Goal: Task Accomplishment & Management: Manage account settings

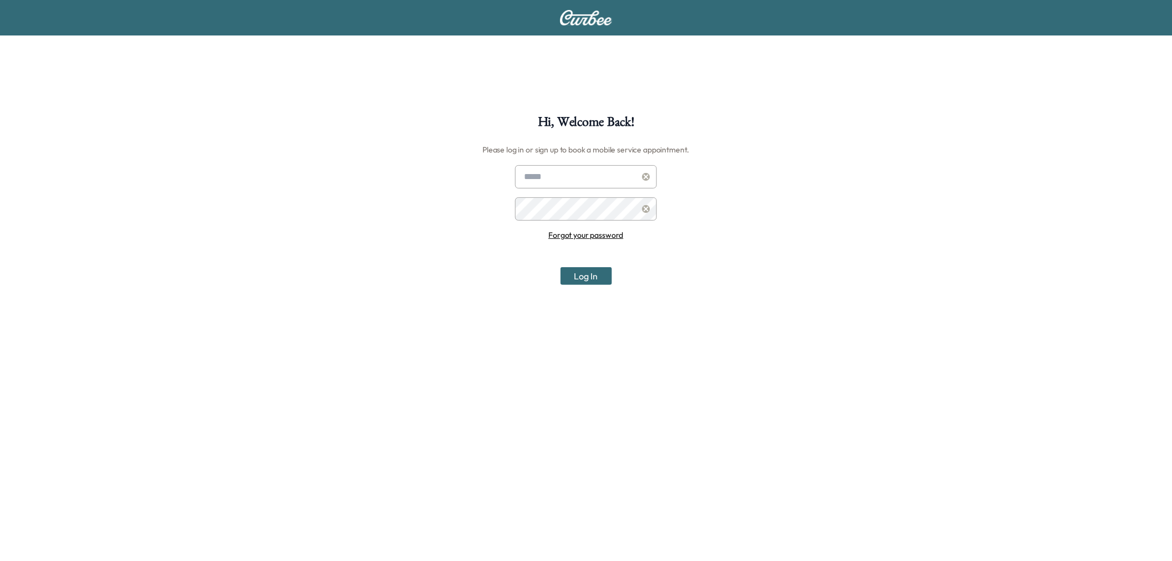
type input "**********"
click at [594, 283] on button "Log In" at bounding box center [587, 276] width 52 height 18
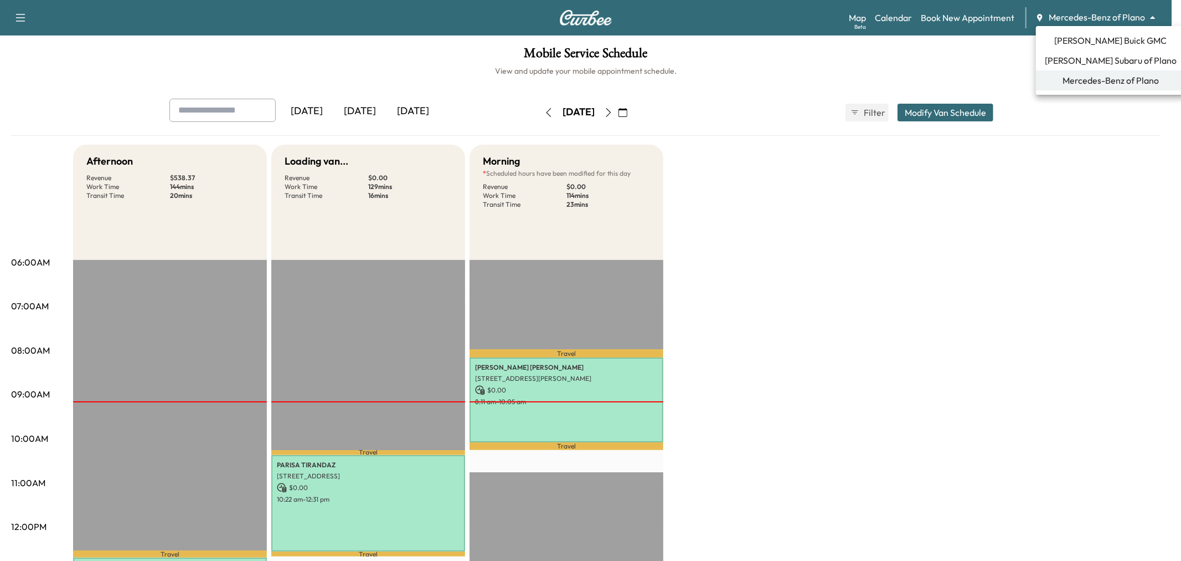
click at [1109, 13] on body "Support Log Out Map Beta Calendar Book New Appointment Mercedes-Benz of Plano *…" at bounding box center [590, 280] width 1181 height 561
click at [1089, 34] on span "[PERSON_NAME] Buick GMC" at bounding box center [1111, 40] width 112 height 13
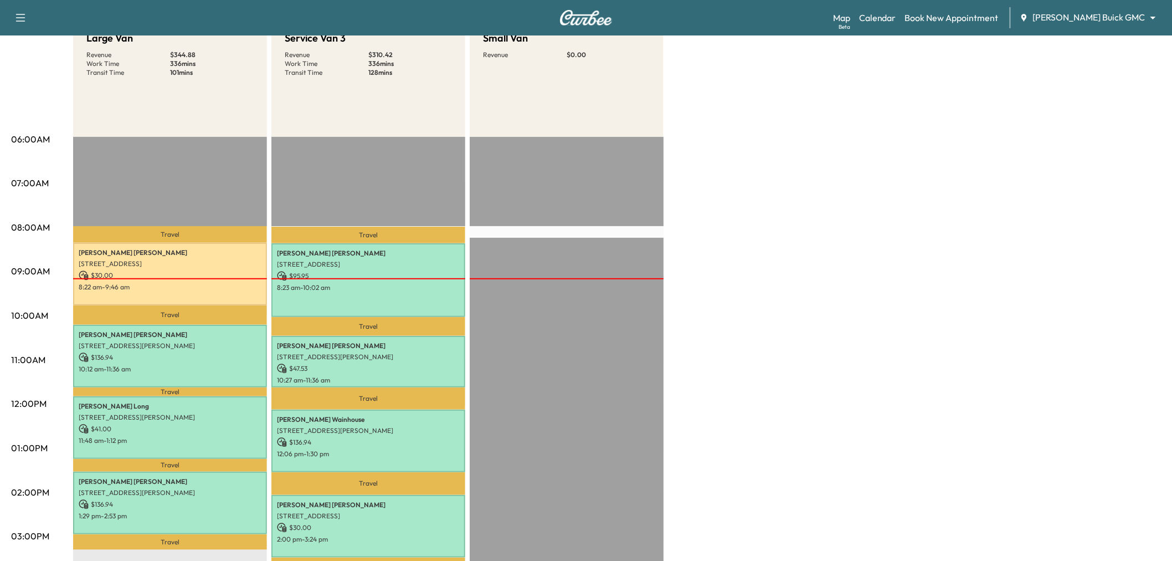
scroll to position [61, 0]
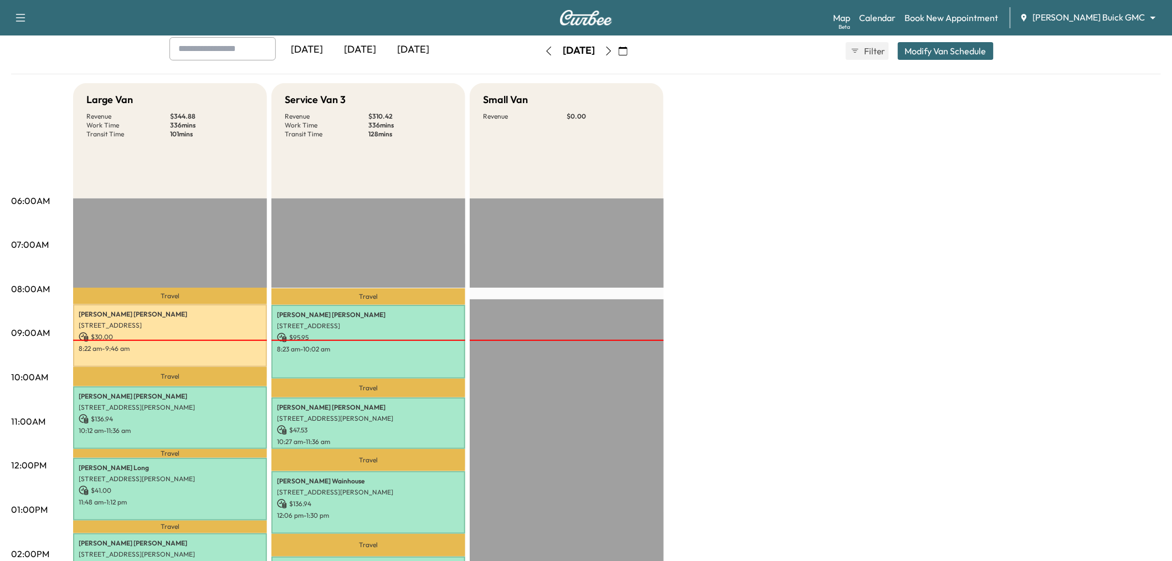
click at [421, 41] on div "[DATE]" at bounding box center [413, 49] width 53 height 25
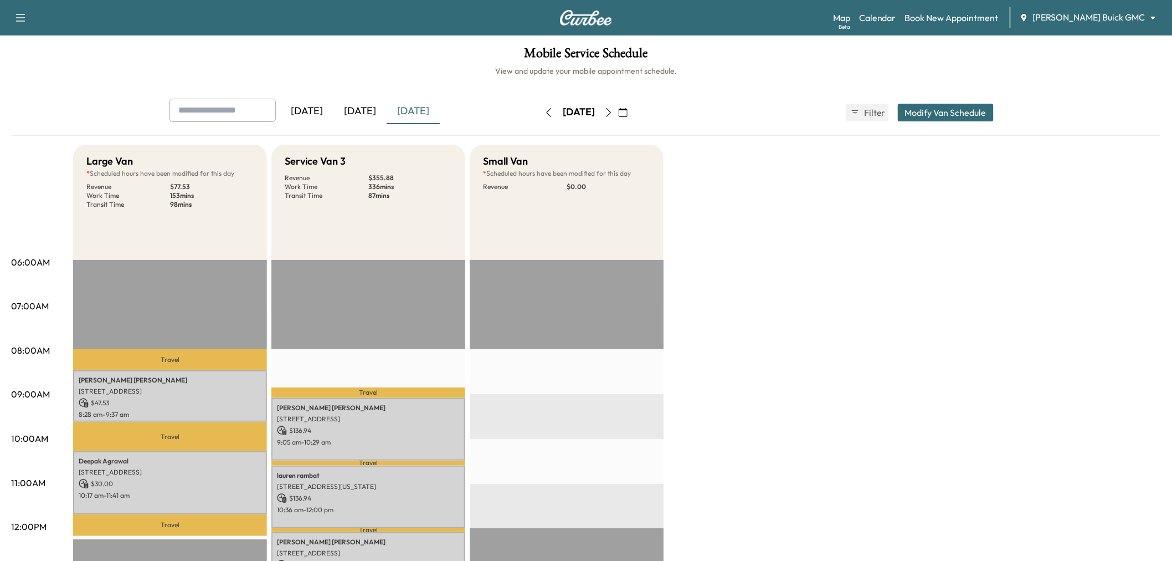
click at [933, 110] on button "Modify Van Schedule" at bounding box center [946, 113] width 96 height 18
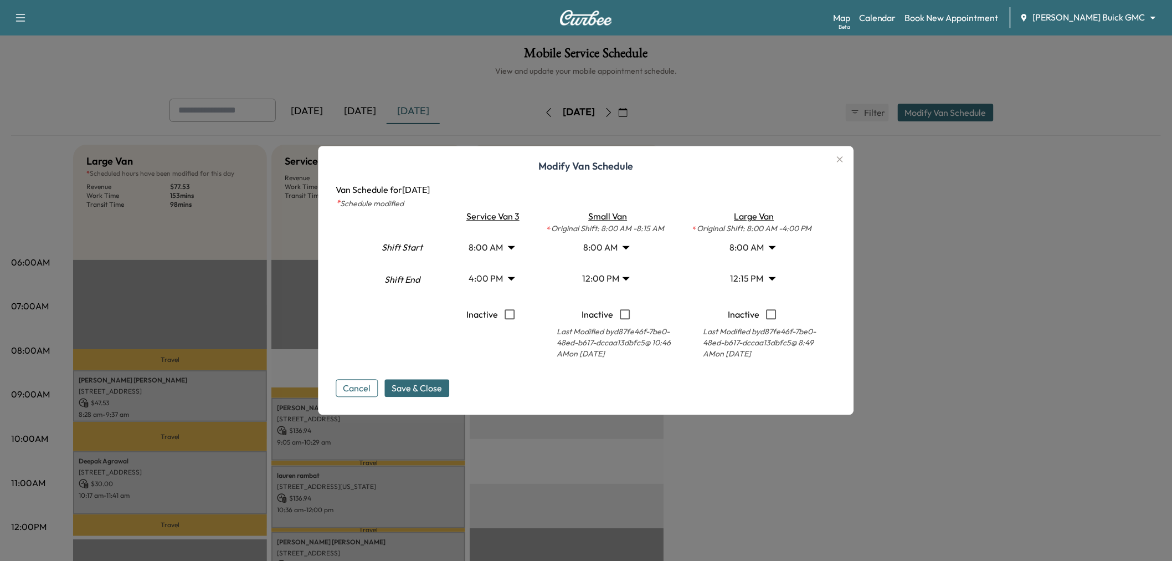
click at [754, 246] on body "Support Log Out Map Beta Calendar Book New Appointment [PERSON_NAME] Buick GMC …" at bounding box center [586, 280] width 1172 height 561
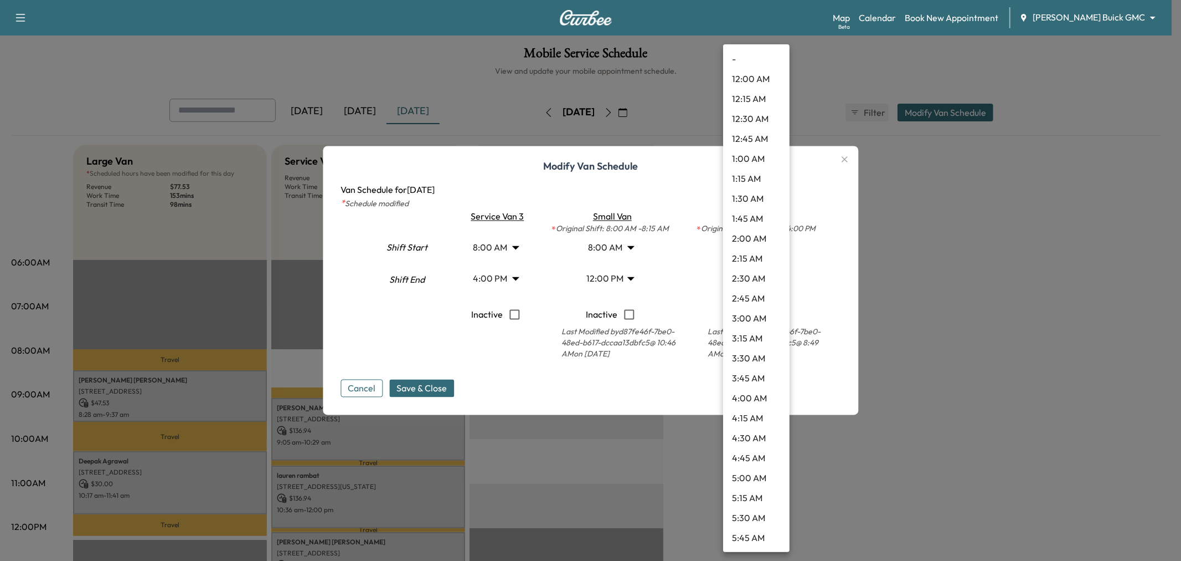
scroll to position [418, 0]
click at [754, 495] on li "10:30 AM" at bounding box center [756, 498] width 66 height 20
type input "****"
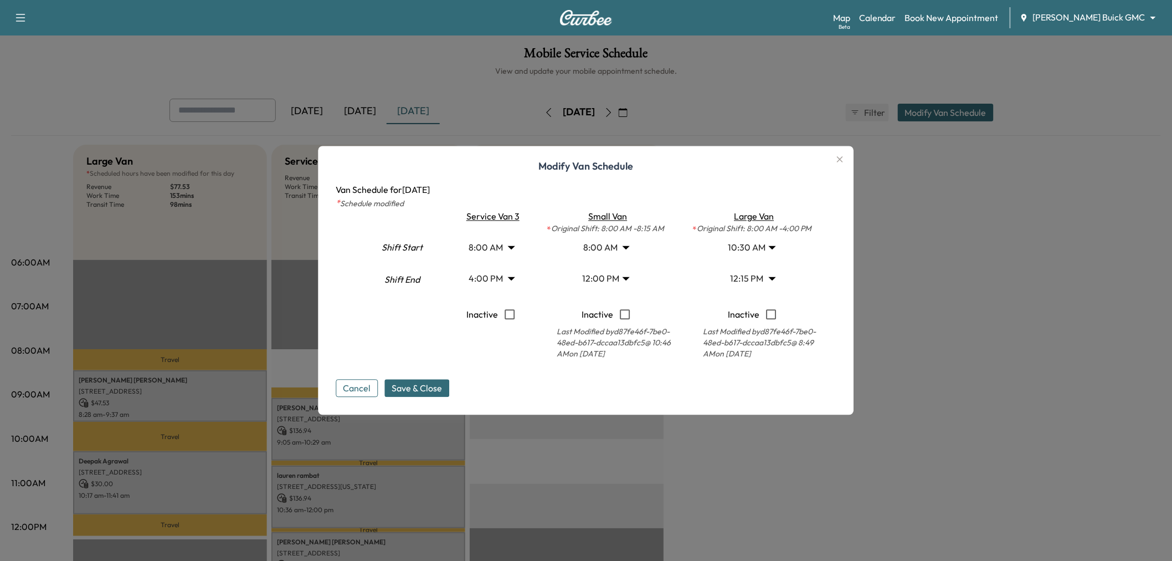
click at [758, 277] on body "Support Log Out Map Beta Calendar Book New Appointment [PERSON_NAME] Buick GMC …" at bounding box center [586, 280] width 1172 height 561
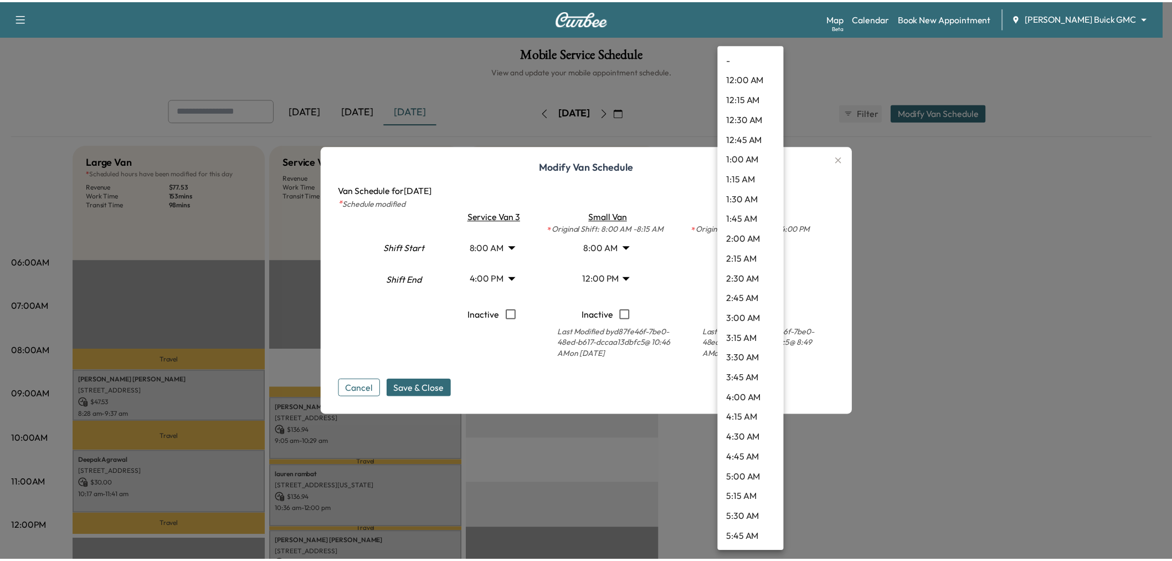
scroll to position [757, 0]
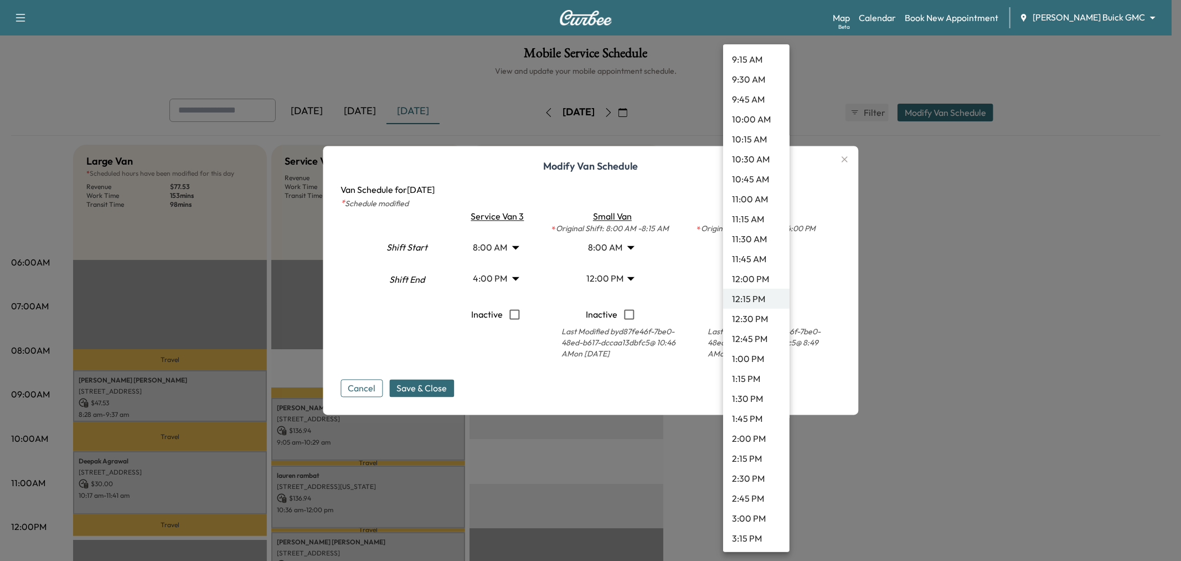
click at [750, 360] on li "1:00 PM" at bounding box center [756, 358] width 66 height 20
type input "**"
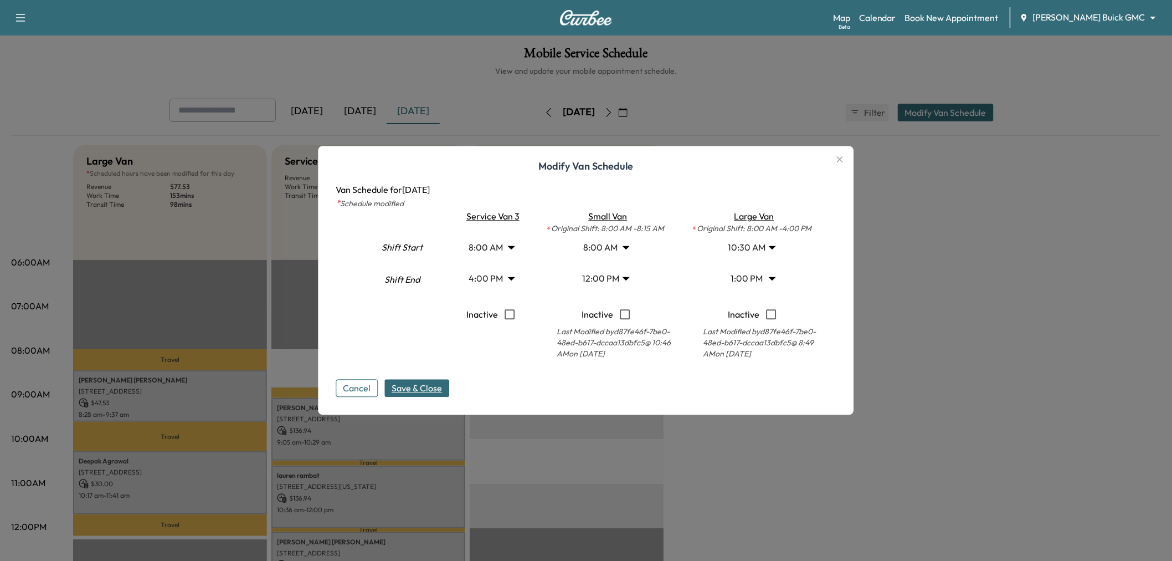
click at [411, 384] on span "Save & Close" at bounding box center [417, 388] width 50 height 13
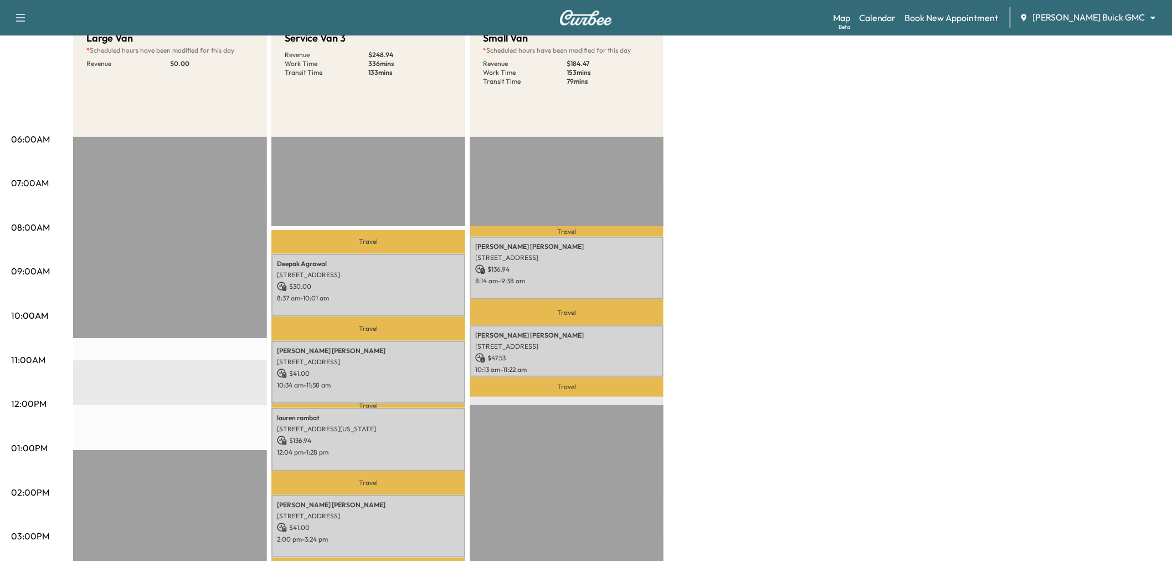
scroll to position [0, 0]
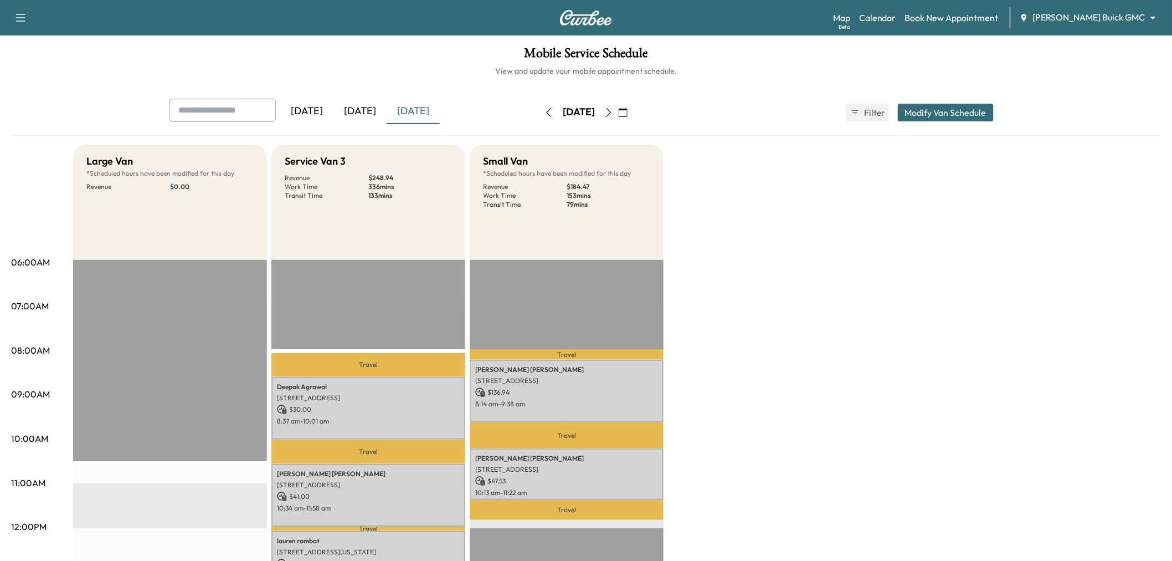
click at [364, 101] on div "[DATE]" at bounding box center [359, 111] width 53 height 25
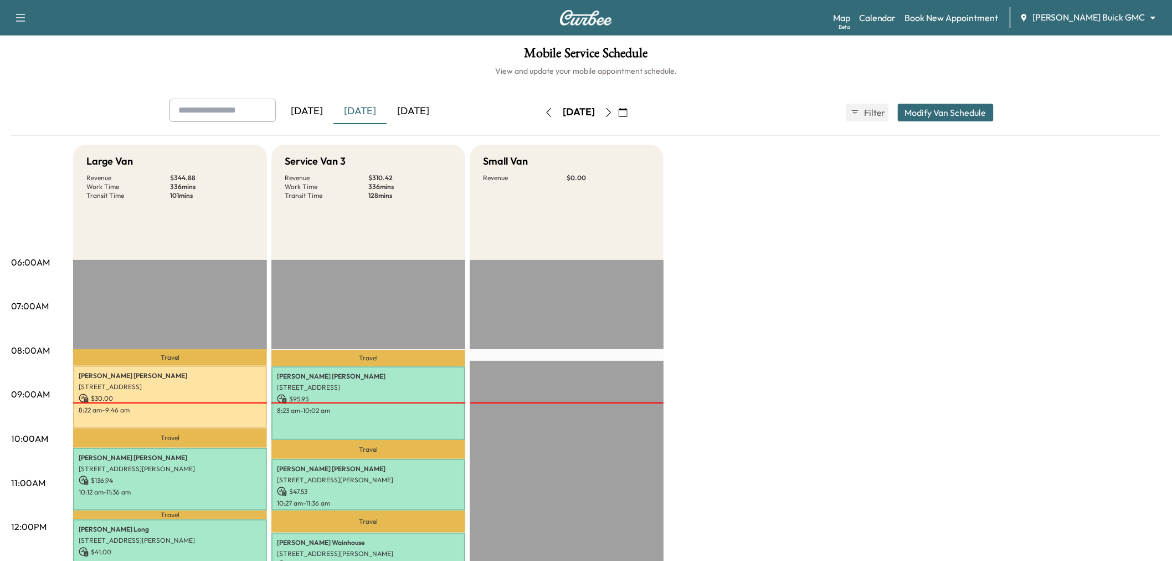
click at [613, 112] on icon "button" at bounding box center [608, 112] width 9 height 9
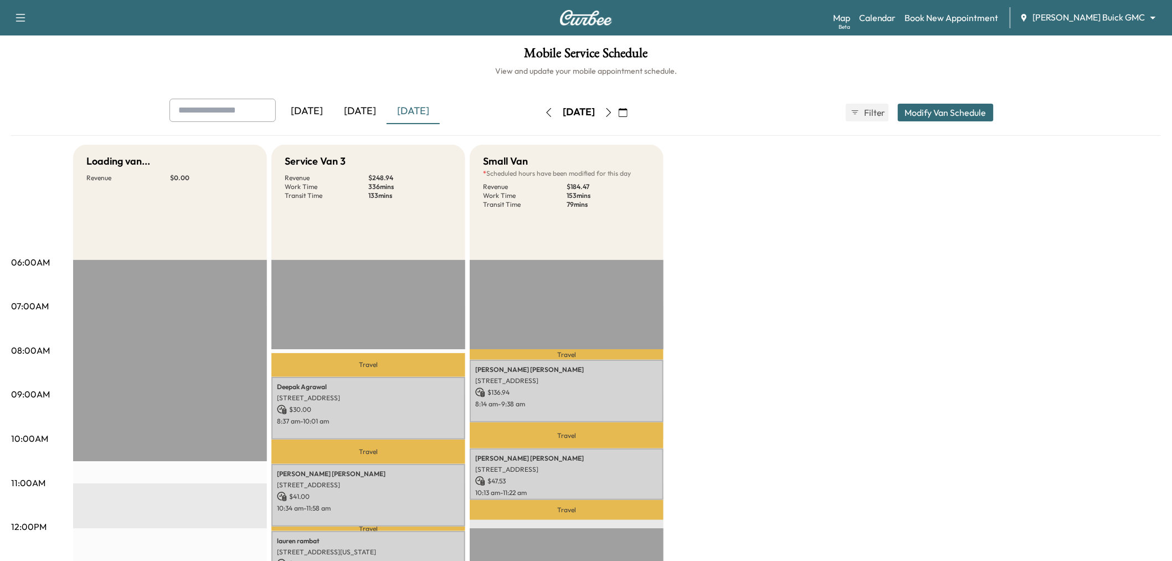
click at [613, 112] on icon "button" at bounding box center [608, 112] width 9 height 9
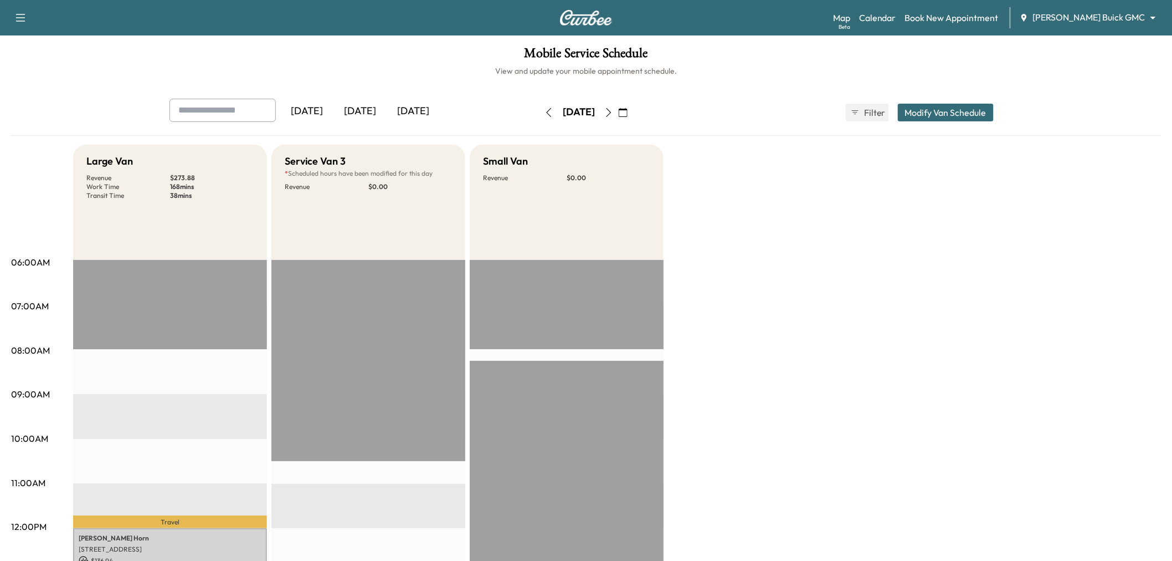
click at [544, 108] on icon "button" at bounding box center [548, 112] width 9 height 9
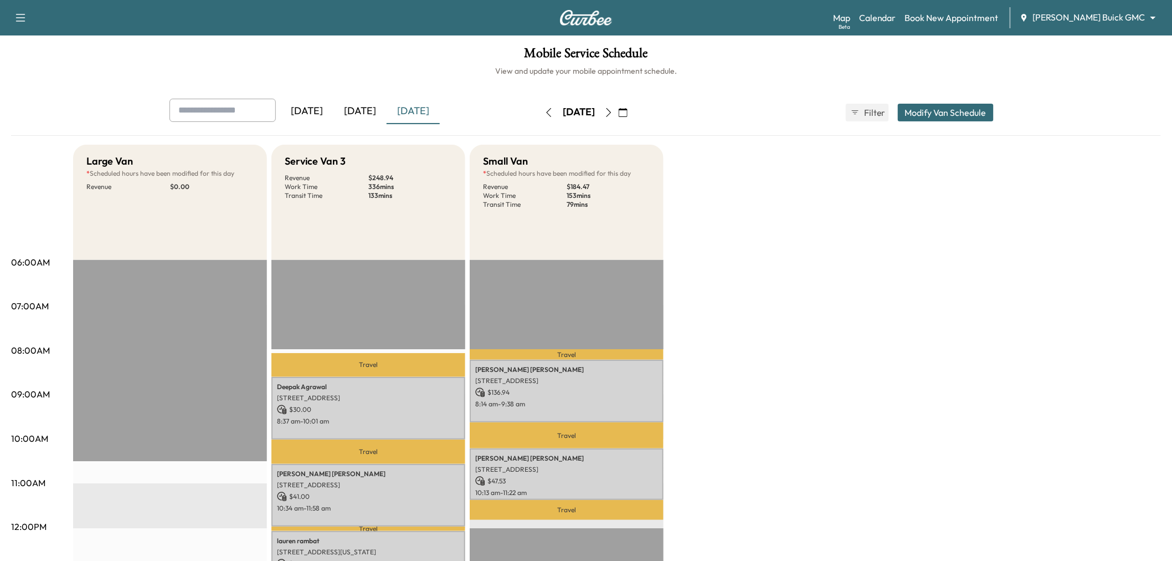
click at [768, 308] on div "Large Van * Scheduled hours have been modified for this day Revenue $ 0.00 EST …" at bounding box center [617, 560] width 1088 height 831
click at [547, 111] on icon "button" at bounding box center [549, 112] width 5 height 9
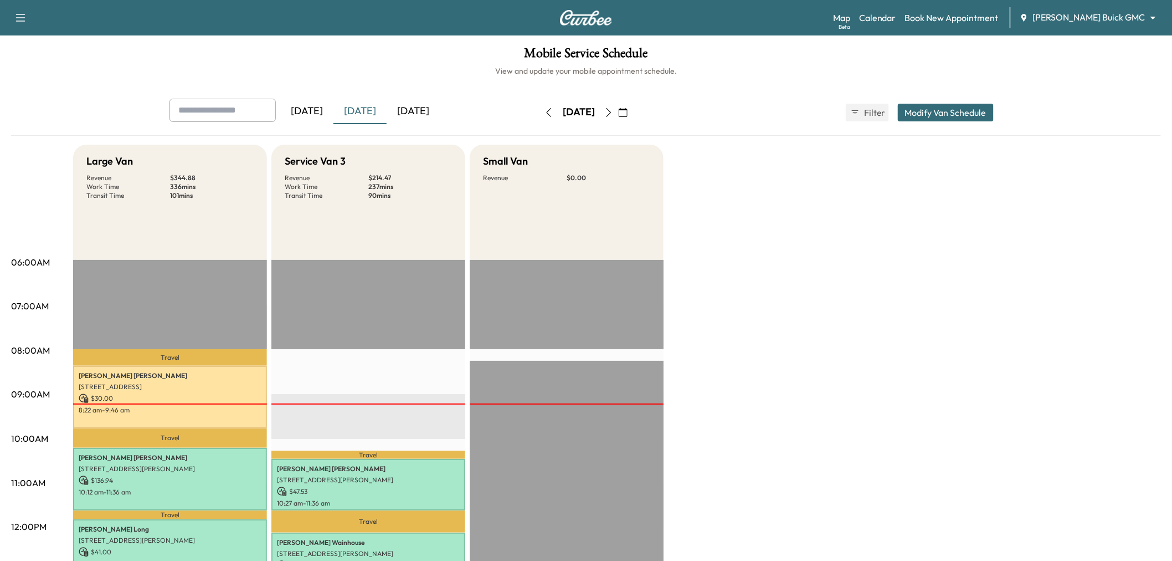
click at [613, 108] on icon "button" at bounding box center [608, 112] width 9 height 9
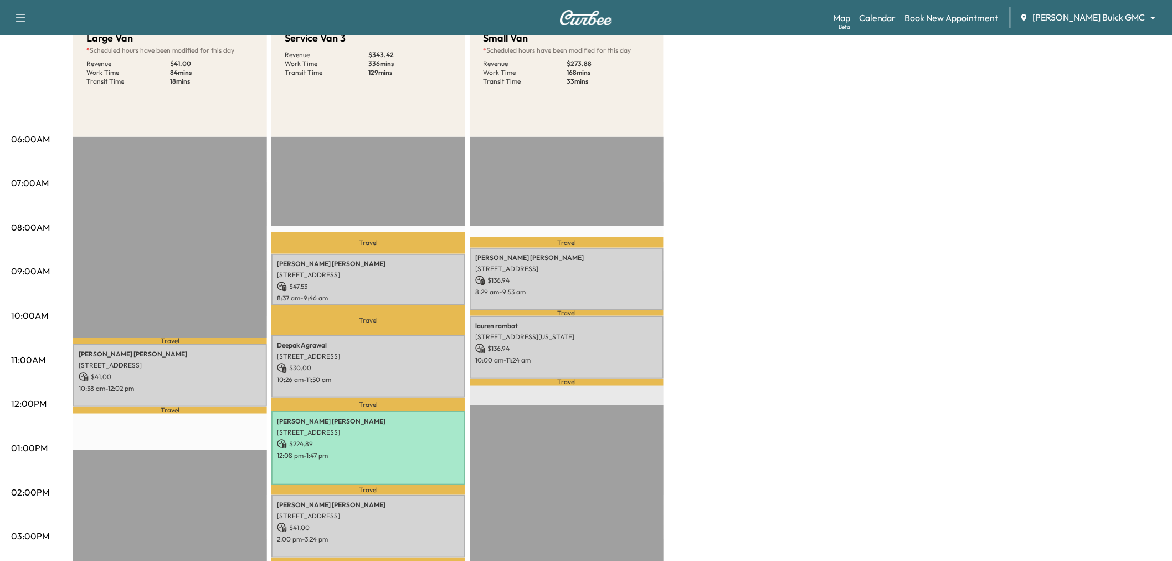
scroll to position [184, 0]
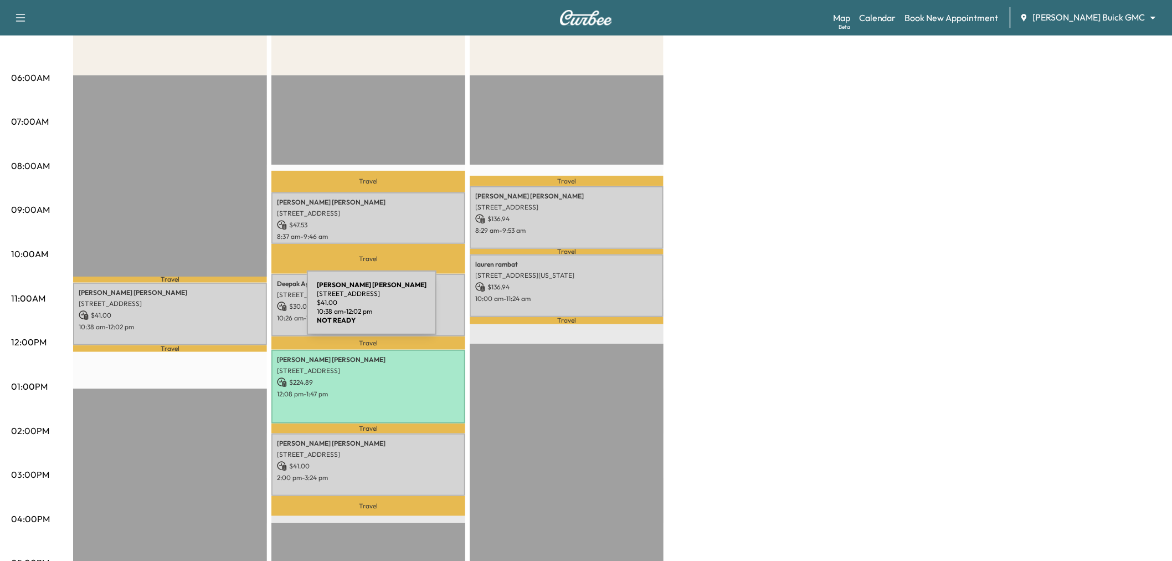
click at [224, 310] on p "$ 41.00" at bounding box center [170, 315] width 183 height 10
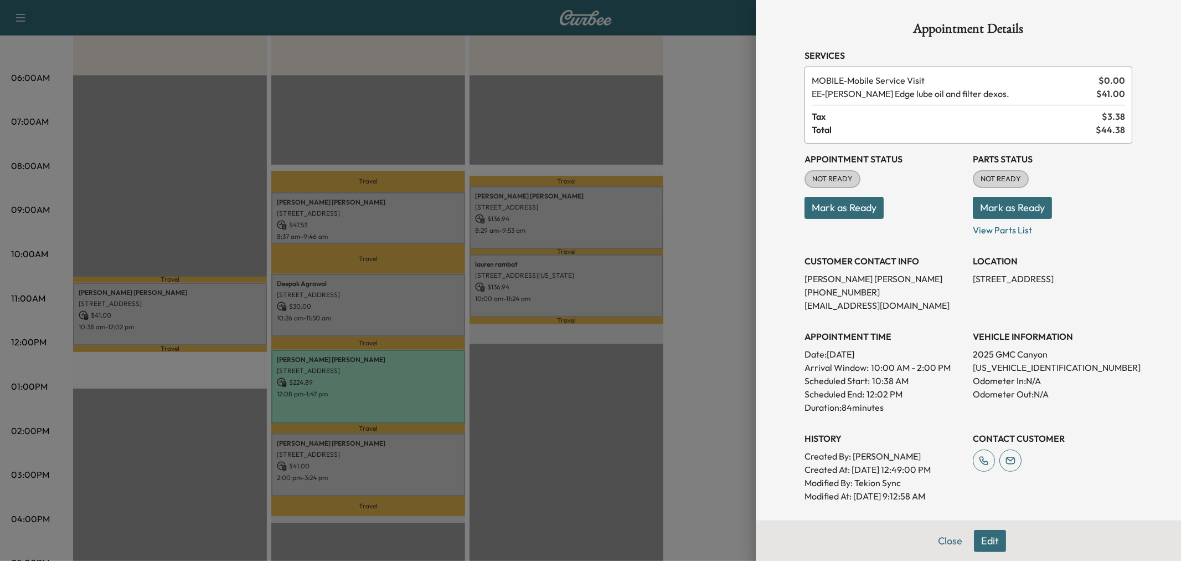
click at [215, 308] on div at bounding box center [590, 280] width 1181 height 561
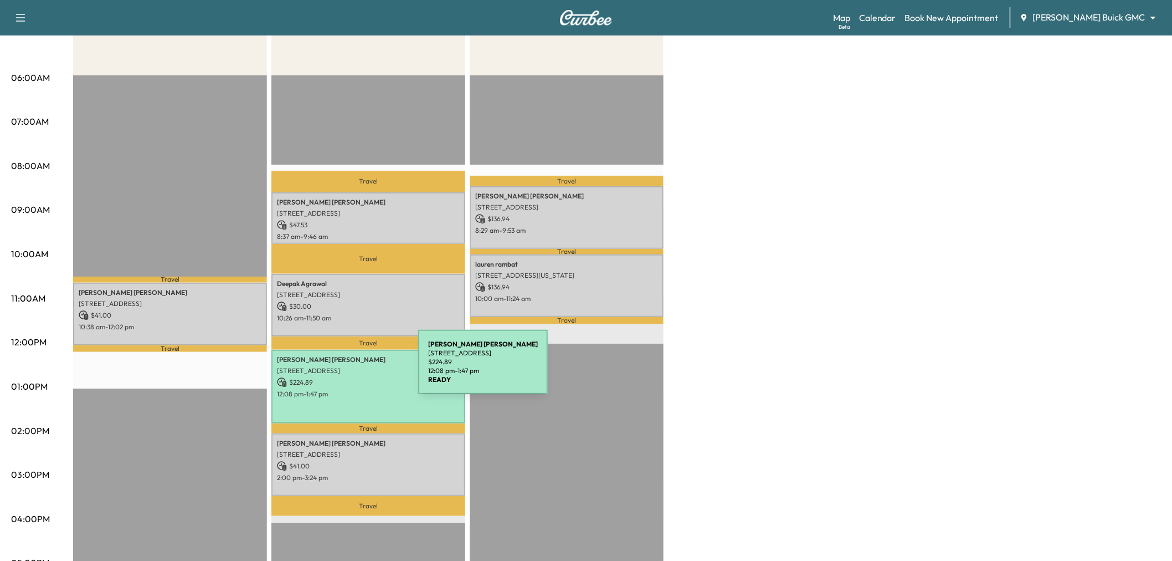
click at [335, 368] on p "[STREET_ADDRESS]" at bounding box center [368, 370] width 183 height 9
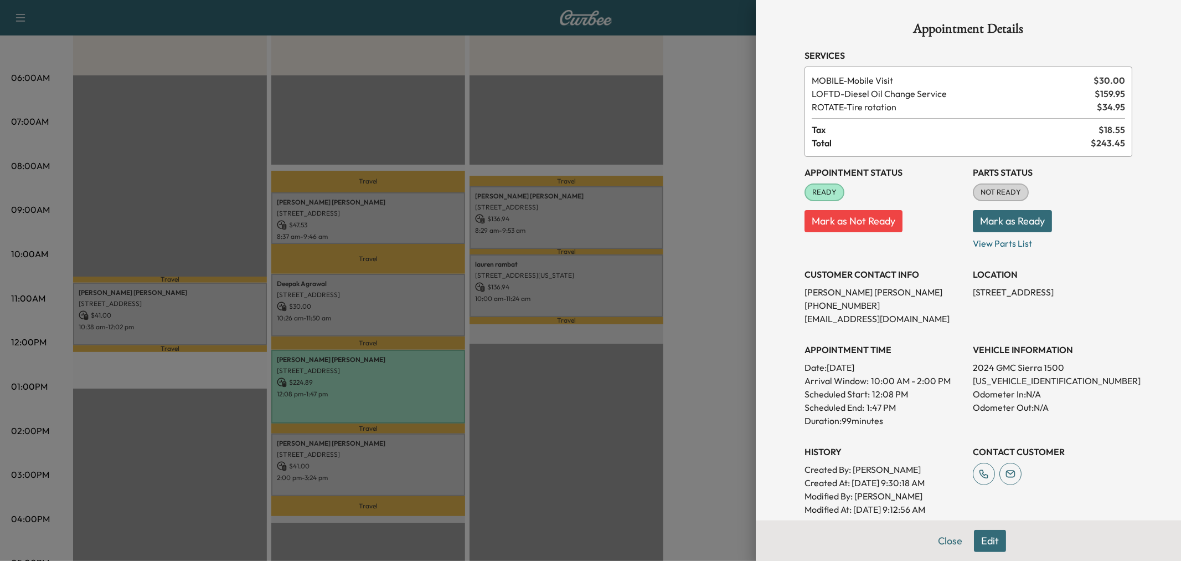
click at [347, 380] on div at bounding box center [590, 280] width 1181 height 561
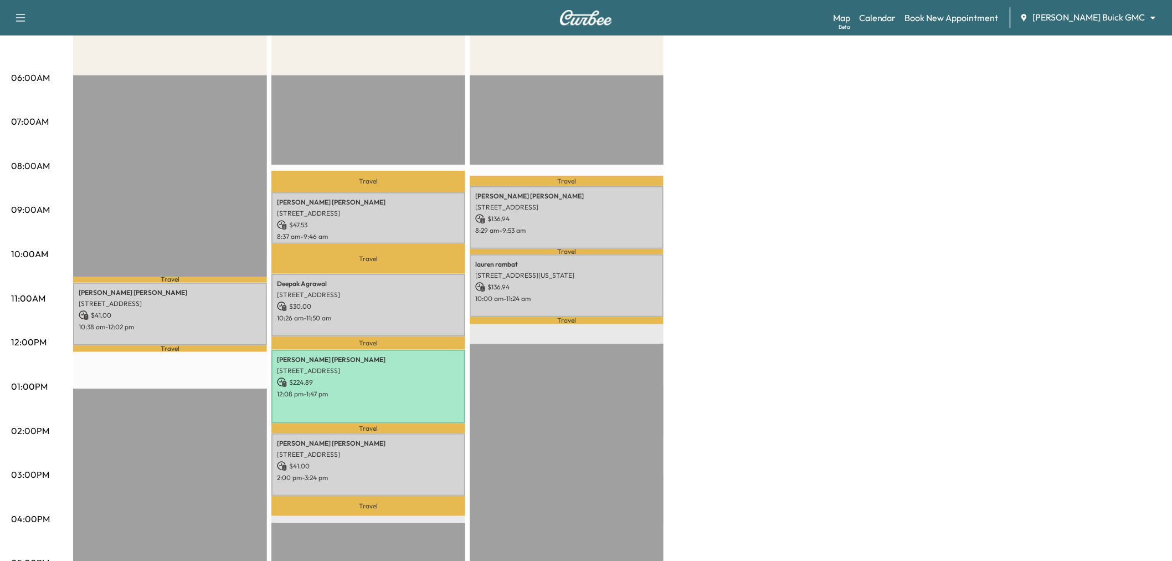
scroll to position [0, 0]
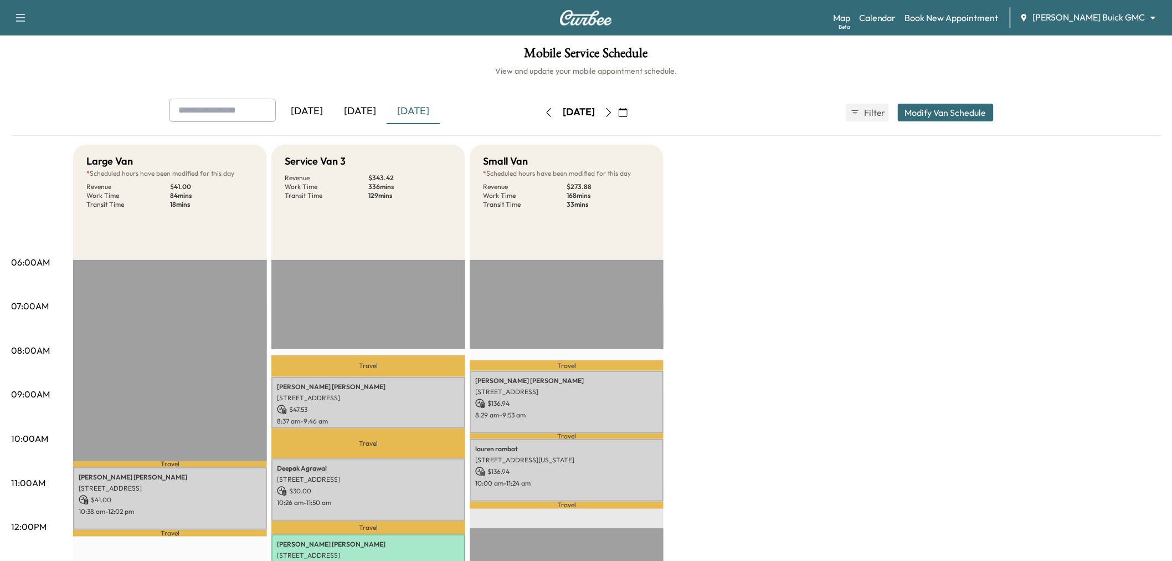
click at [544, 111] on icon "button" at bounding box center [548, 112] width 9 height 9
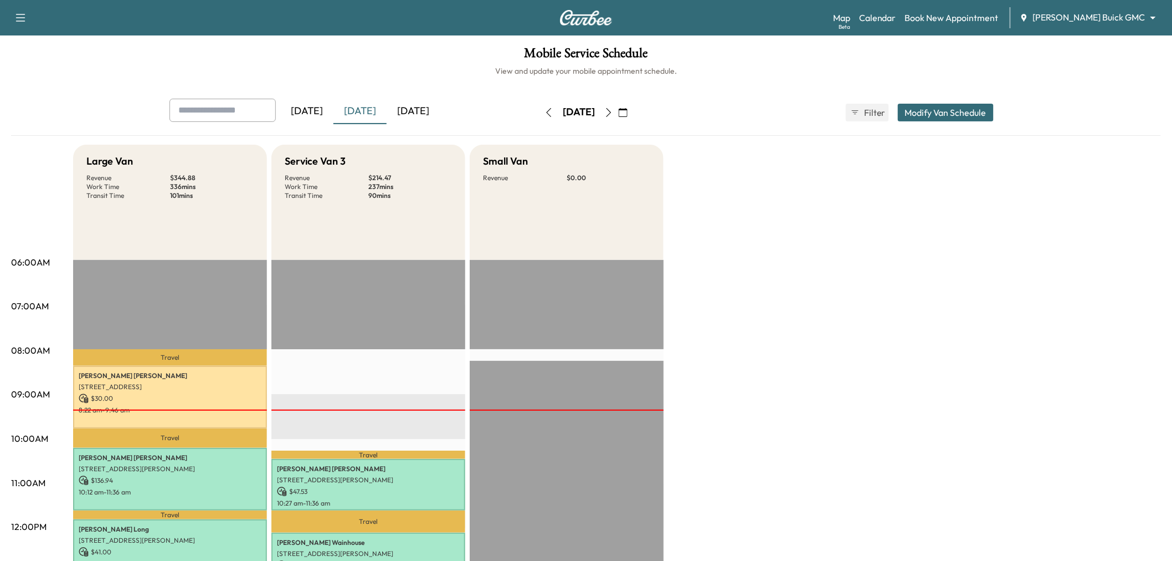
scroll to position [61, 0]
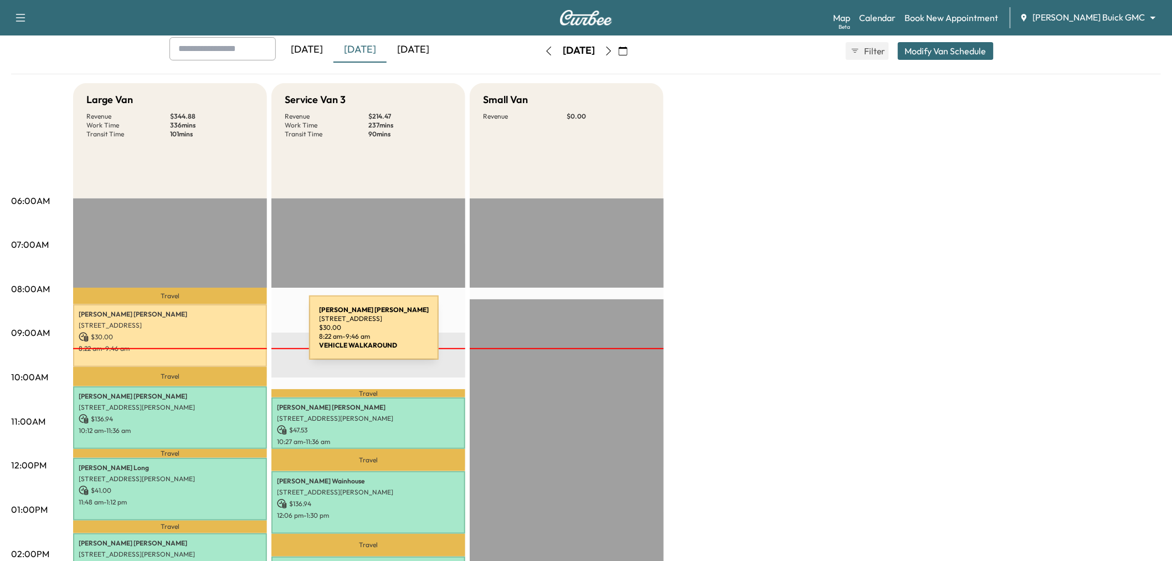
click at [226, 334] on p "$ 30.00" at bounding box center [170, 337] width 183 height 10
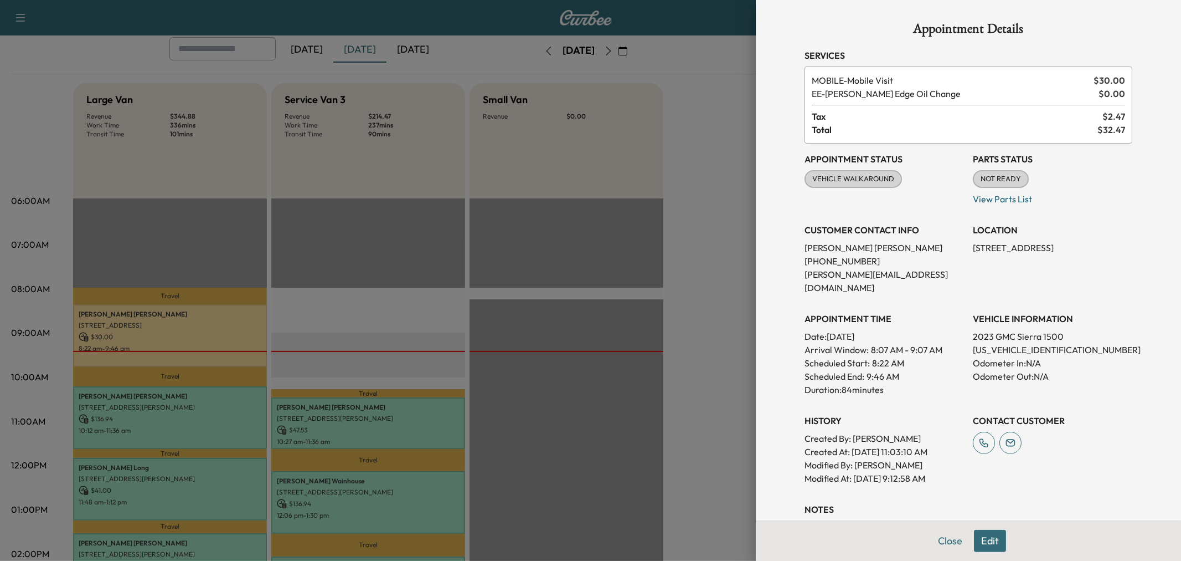
click at [527, 234] on div at bounding box center [590, 280] width 1181 height 561
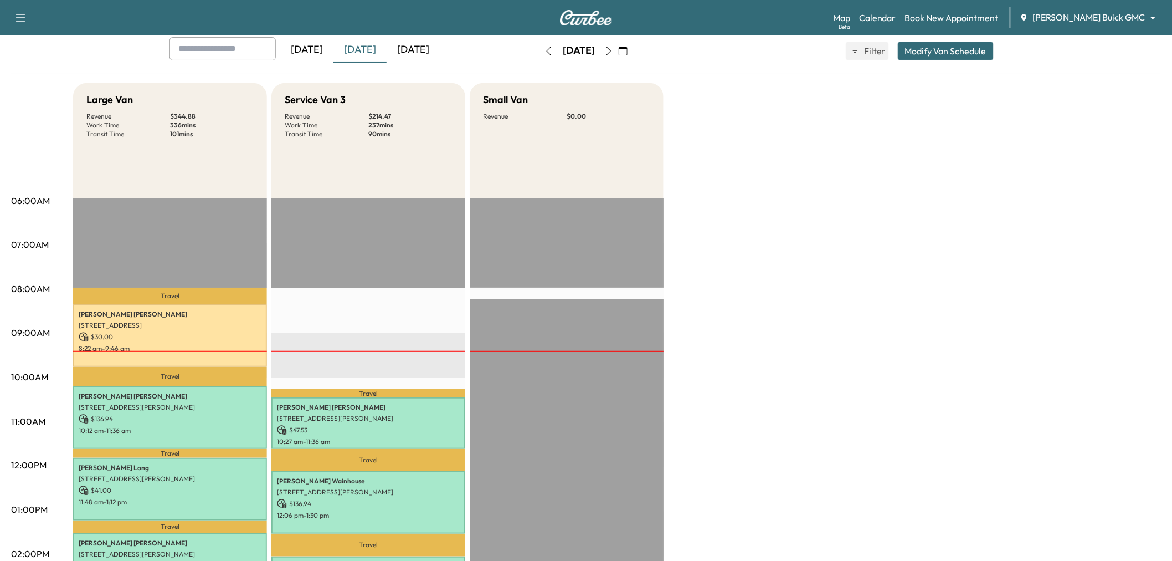
scroll to position [0, 0]
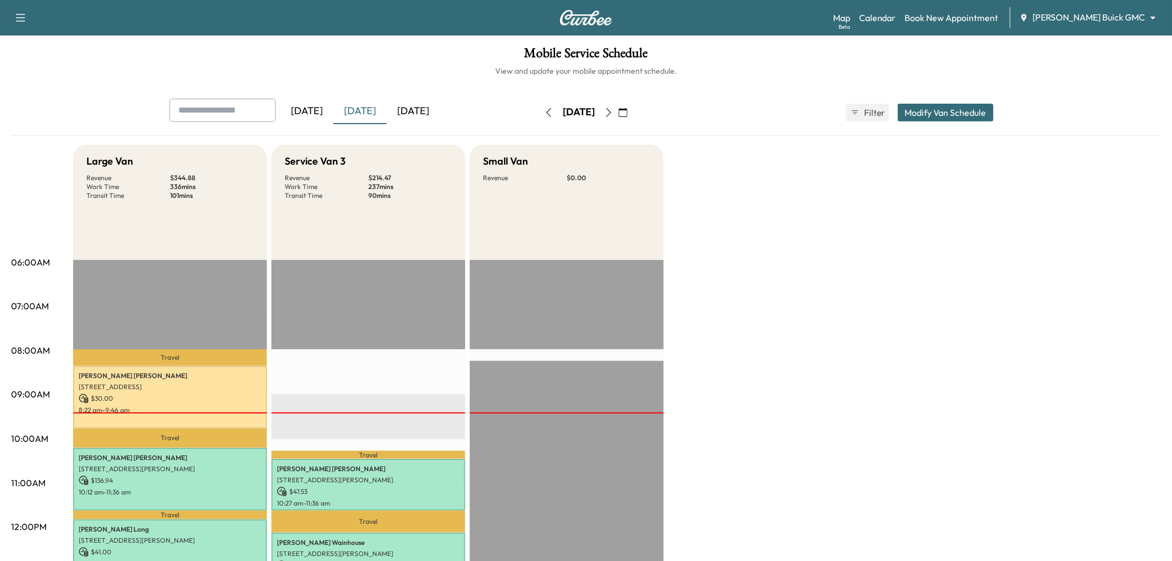
click at [613, 108] on icon "button" at bounding box center [608, 112] width 9 height 9
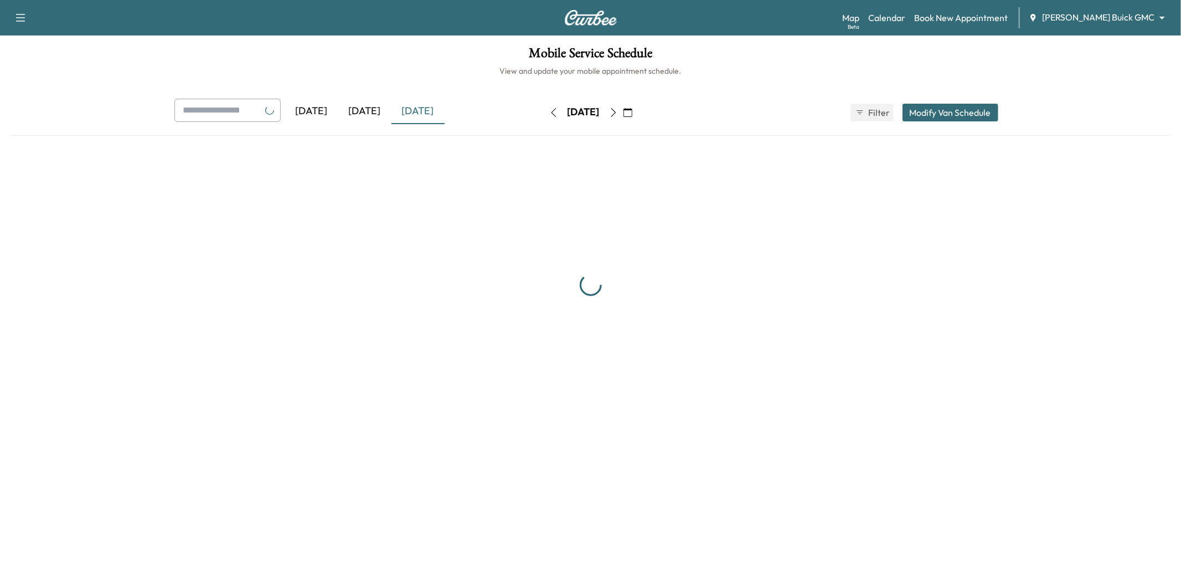
click at [618, 112] on icon "button" at bounding box center [613, 112] width 9 height 9
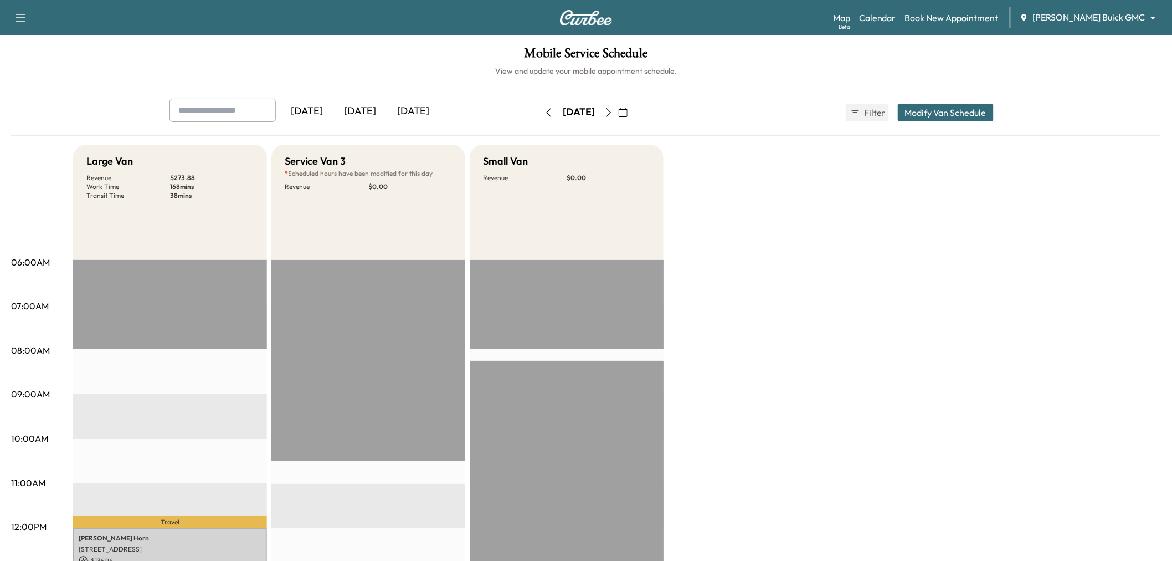
click at [364, 113] on div "[DATE]" at bounding box center [359, 111] width 53 height 25
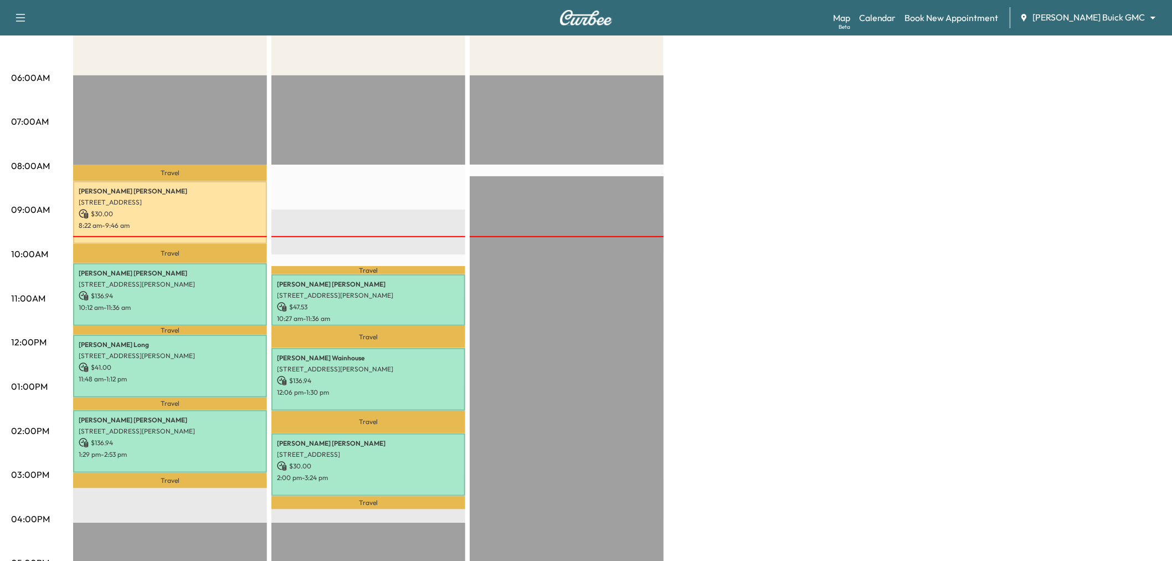
scroll to position [61, 0]
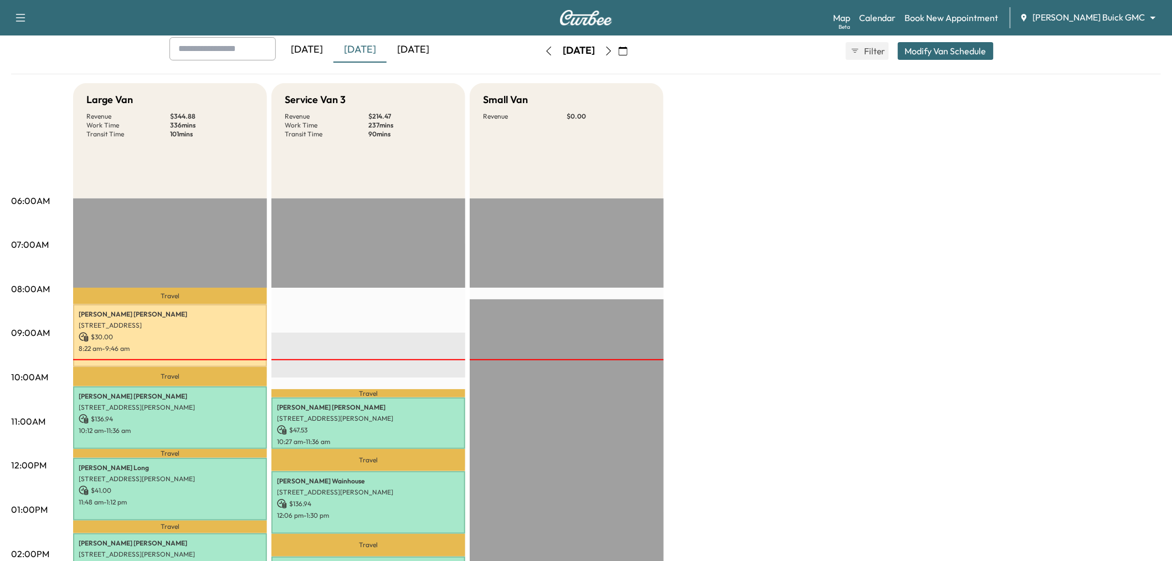
click at [416, 47] on div "[DATE]" at bounding box center [413, 49] width 53 height 25
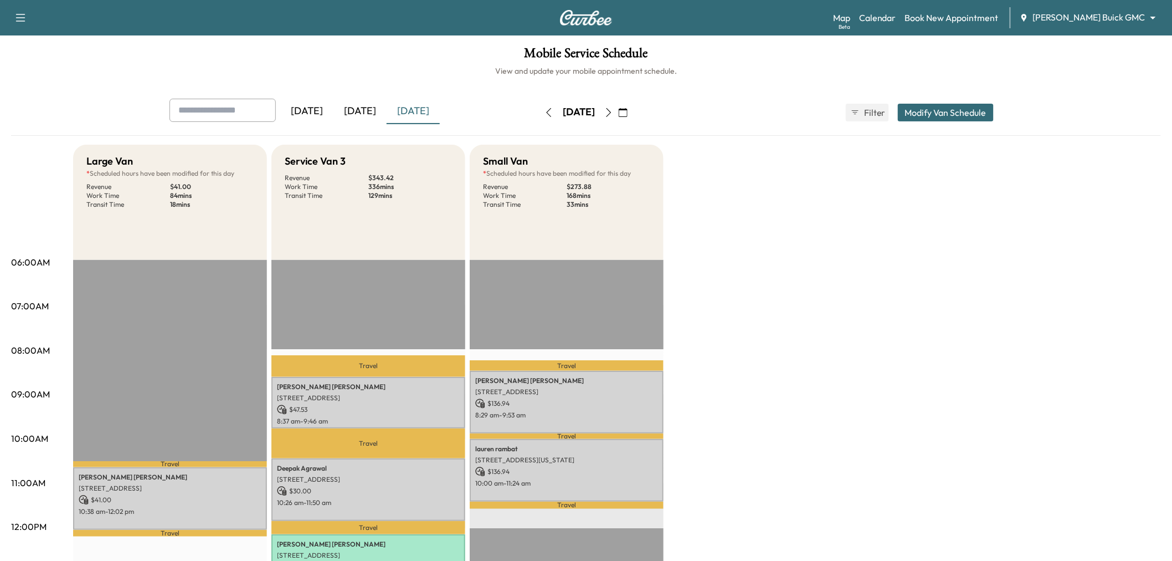
click at [613, 111] on icon "button" at bounding box center [608, 112] width 9 height 9
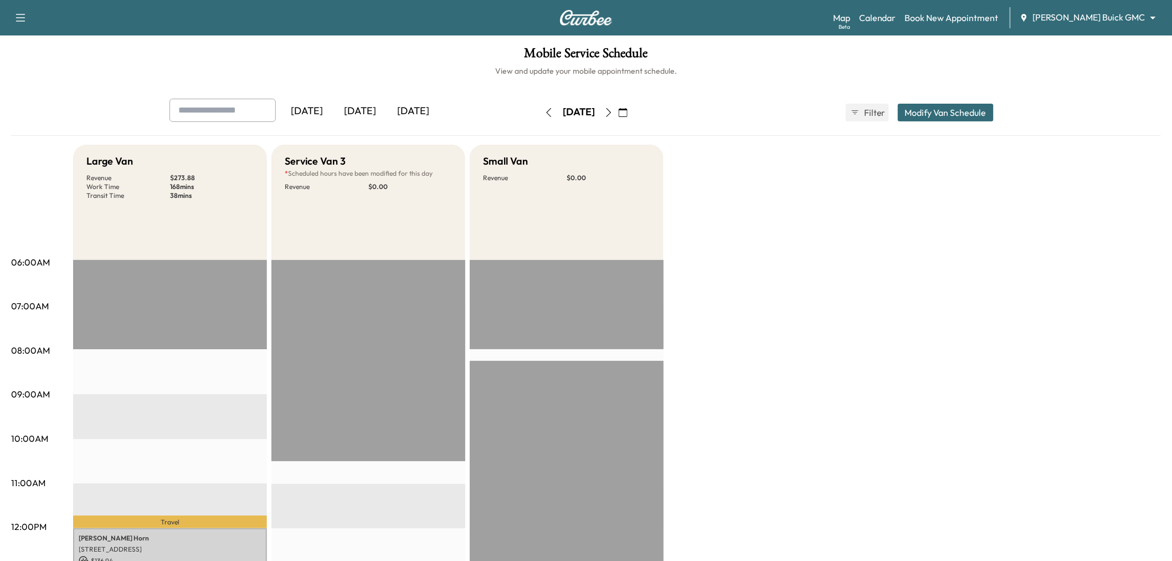
click at [613, 109] on icon "button" at bounding box center [608, 112] width 9 height 9
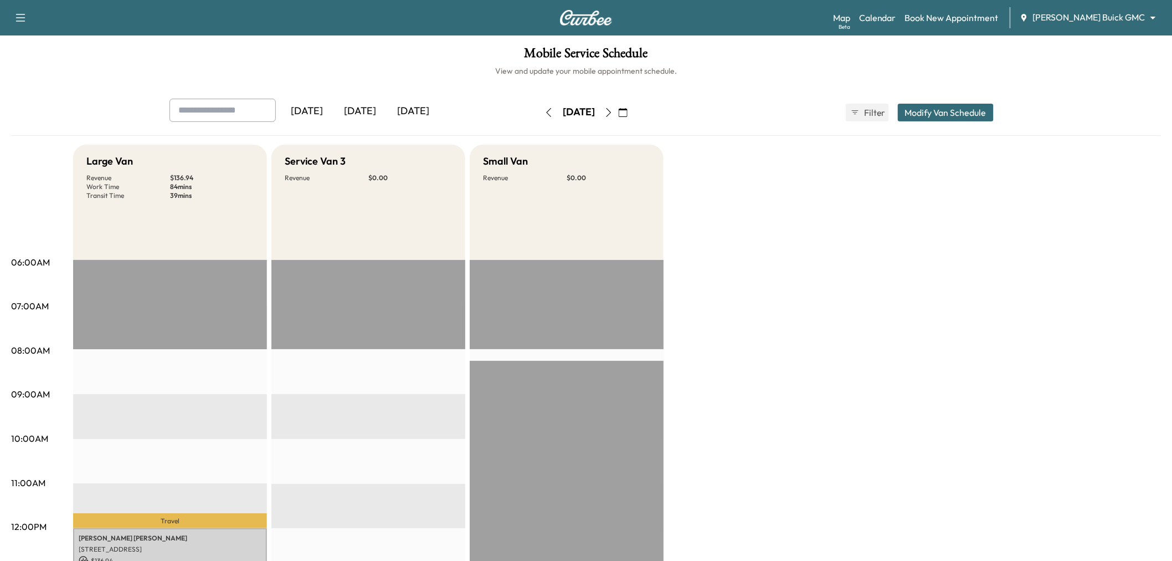
click at [954, 113] on button "Modify Van Schedule" at bounding box center [946, 113] width 96 height 18
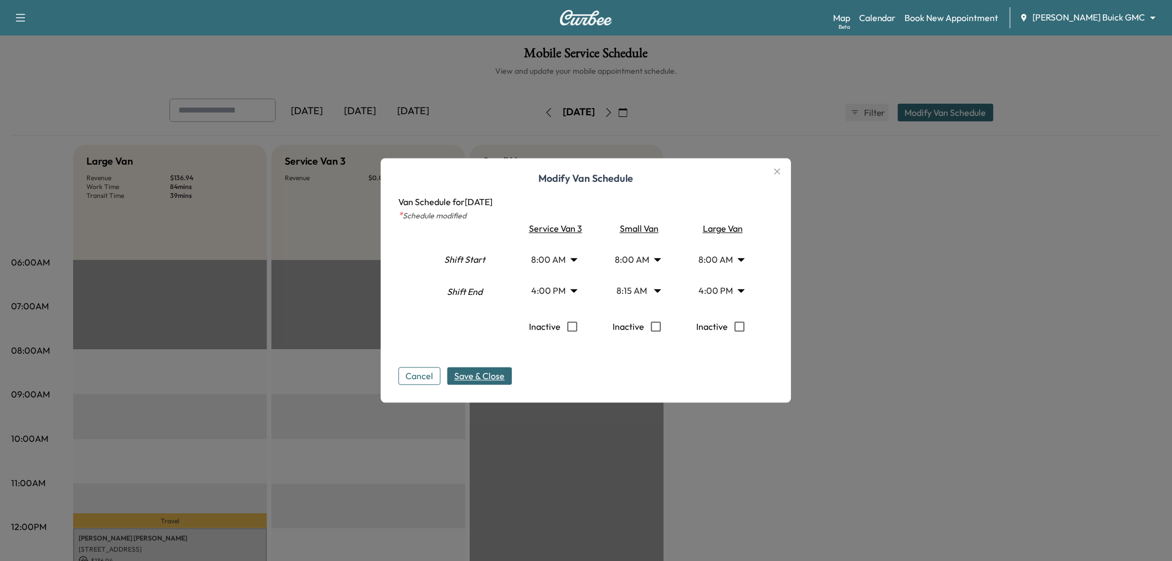
click at [562, 256] on body "Support Log Out Map Beta Calendar Book New Appointment [PERSON_NAME] Buick GMC …" at bounding box center [586, 280] width 1172 height 561
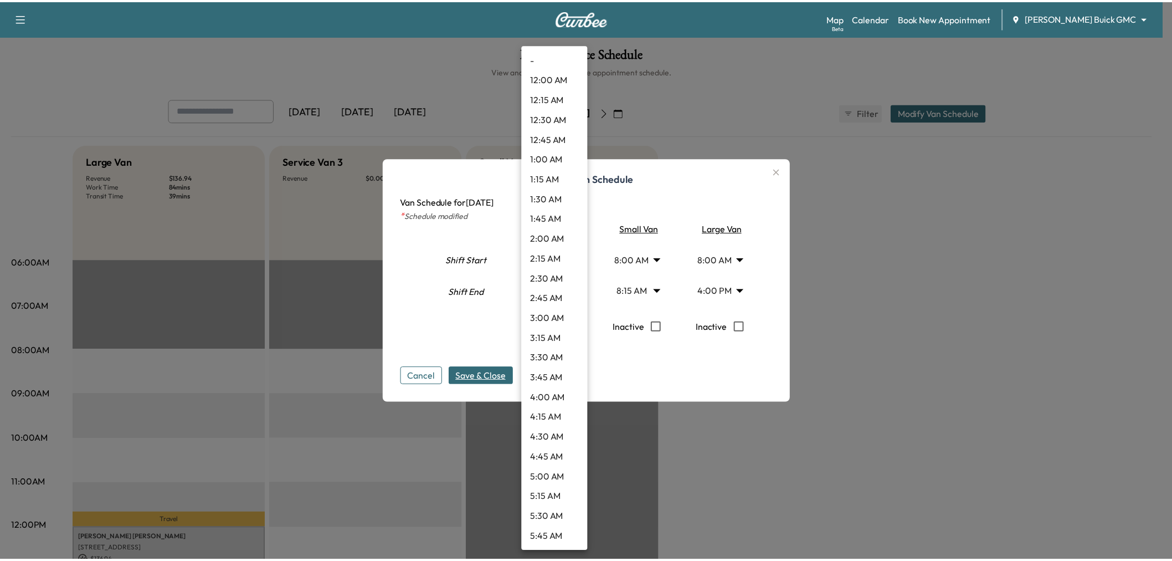
scroll to position [418, 0]
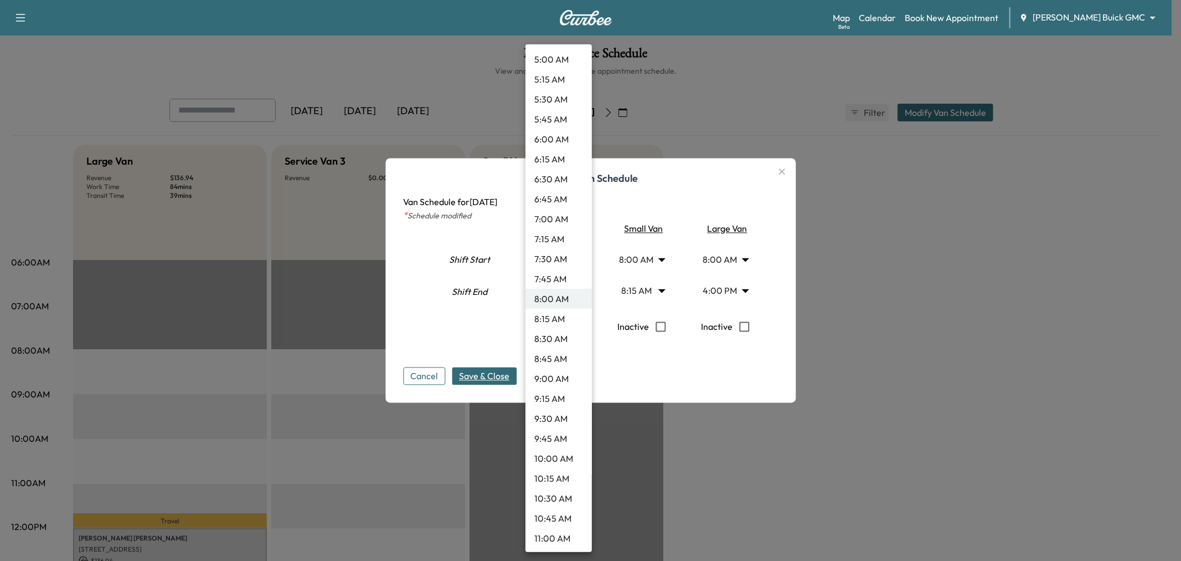
click at [559, 493] on li "10:30 AM" at bounding box center [559, 498] width 66 height 20
type input "****"
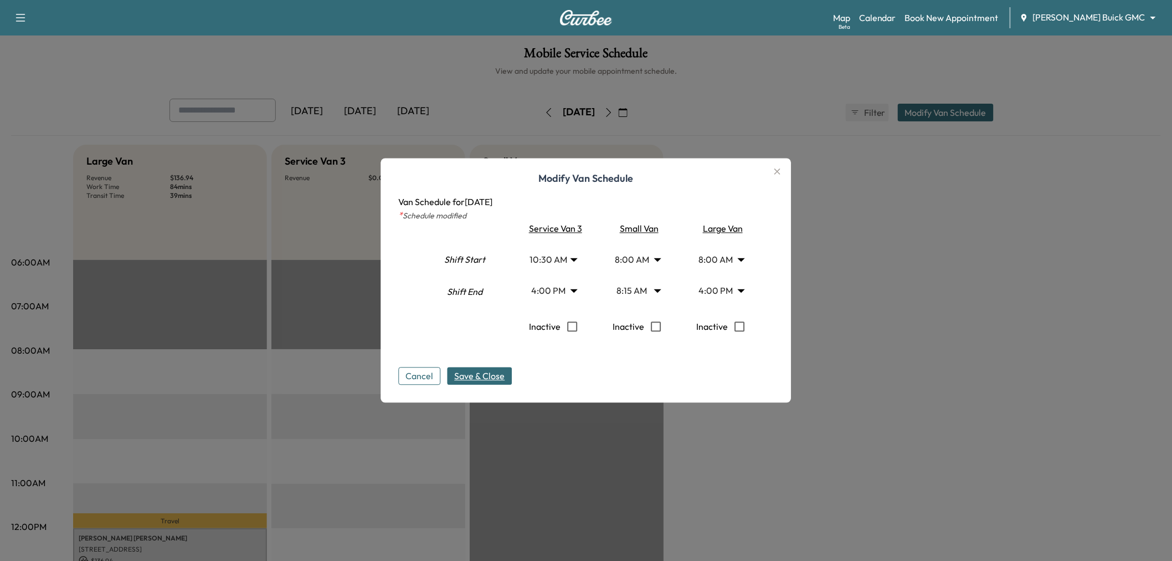
click at [500, 374] on span "Save & Close" at bounding box center [480, 375] width 50 height 13
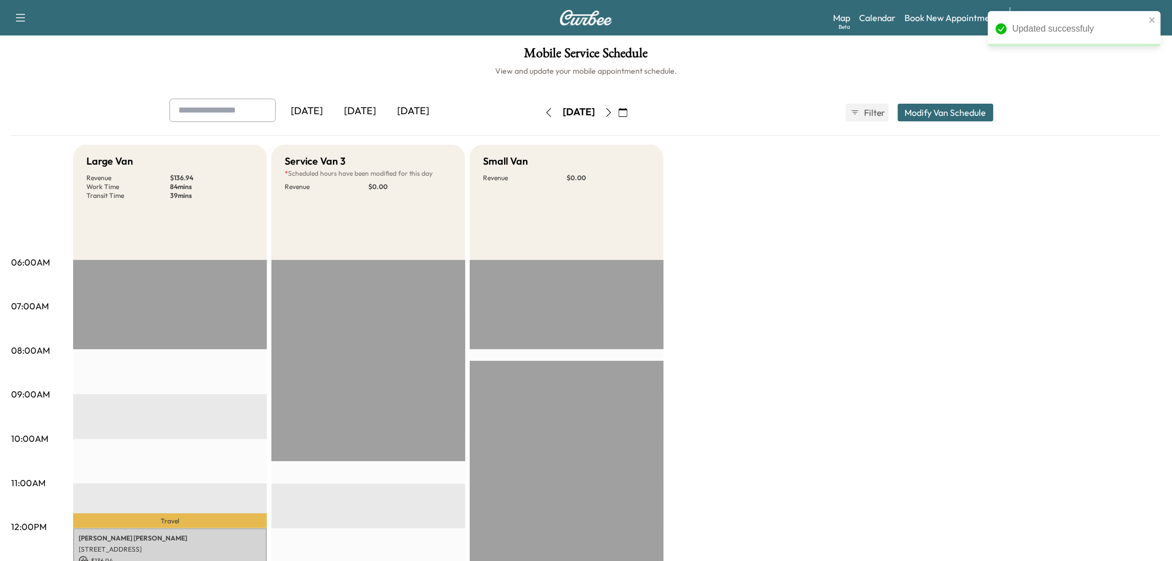
click at [782, 391] on div "Large Van Revenue $ 136.94 Work Time 84 mins Transit Time 39 mins Travel [PERSO…" at bounding box center [617, 560] width 1088 height 831
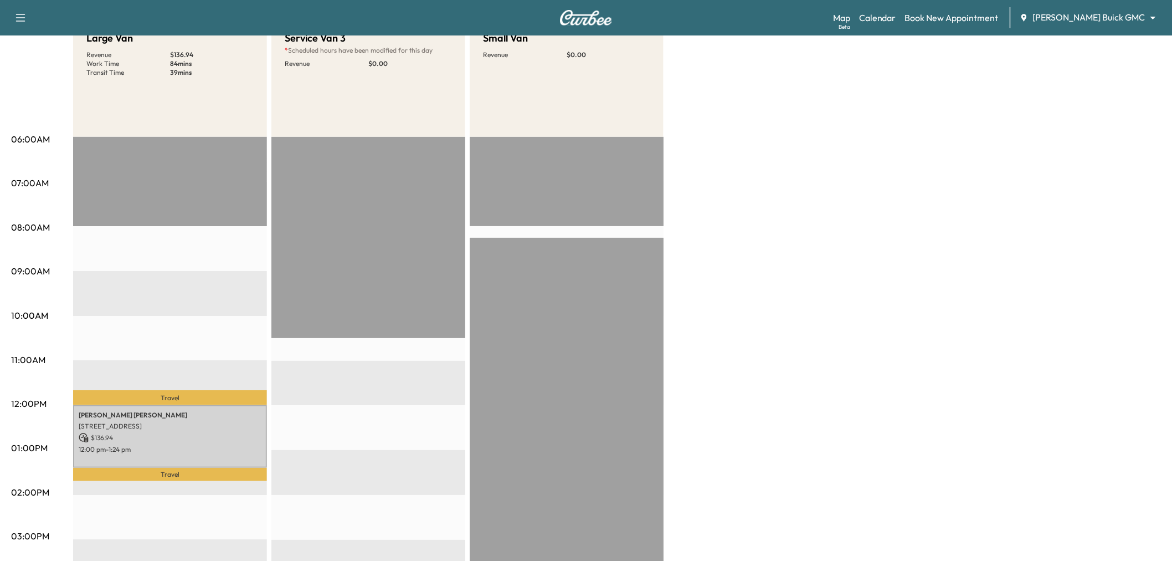
scroll to position [0, 0]
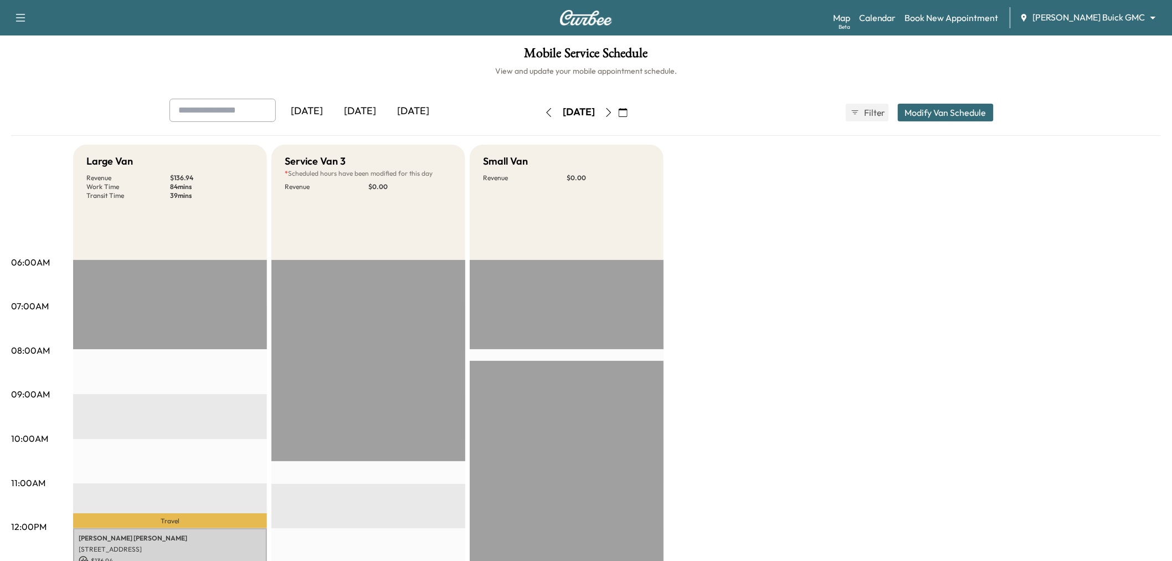
click at [368, 111] on div "[DATE]" at bounding box center [359, 111] width 53 height 25
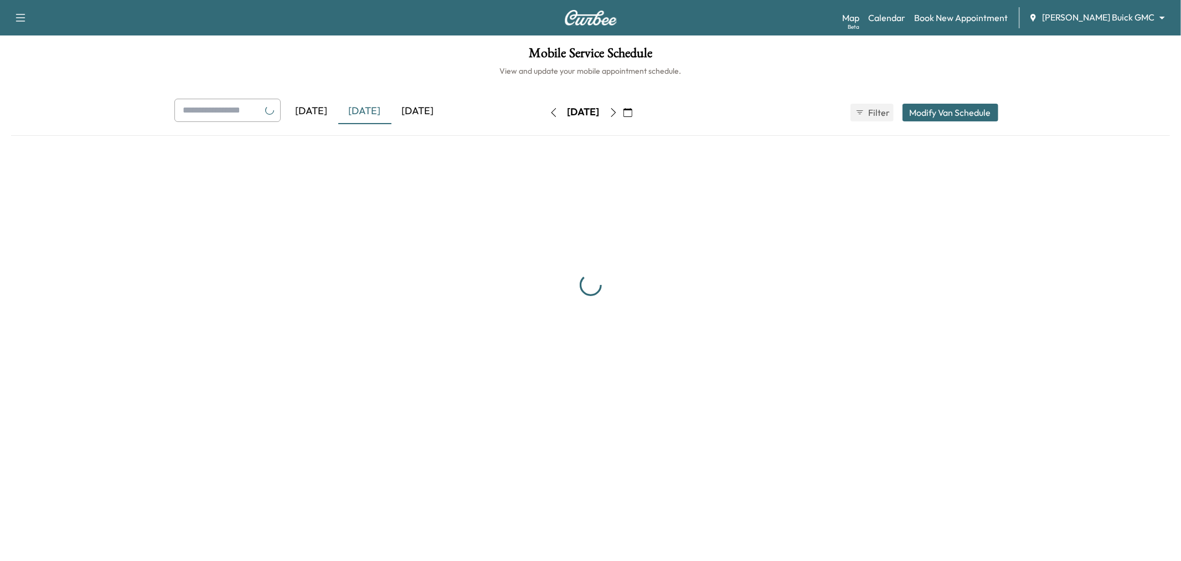
click at [409, 111] on div "[DATE]" at bounding box center [418, 111] width 53 height 25
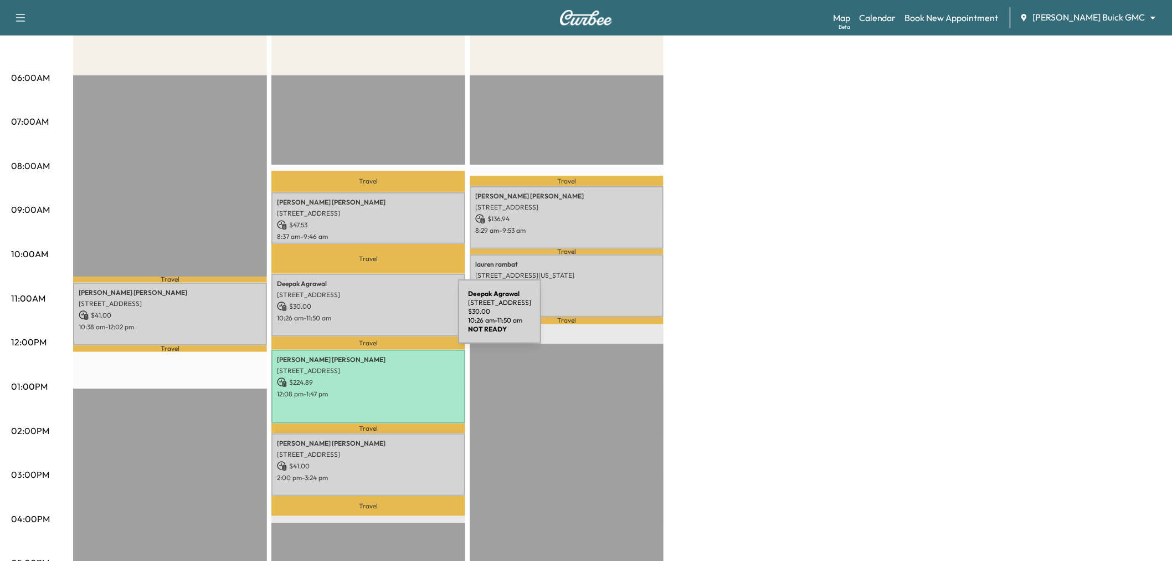
scroll to position [246, 0]
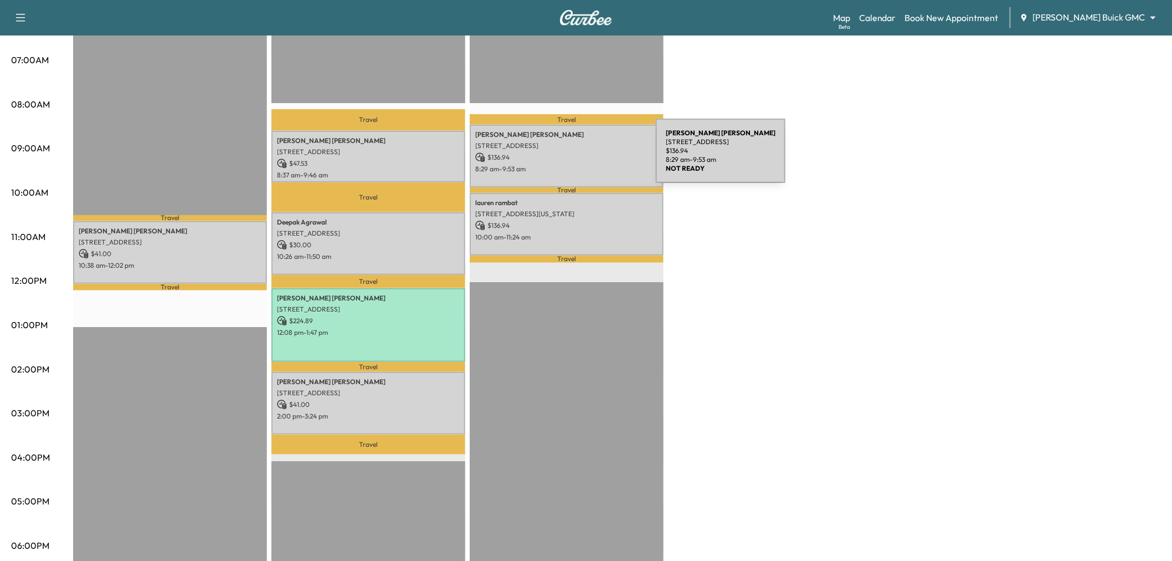
click at [573, 157] on p "$ 136.94" at bounding box center [566, 157] width 183 height 10
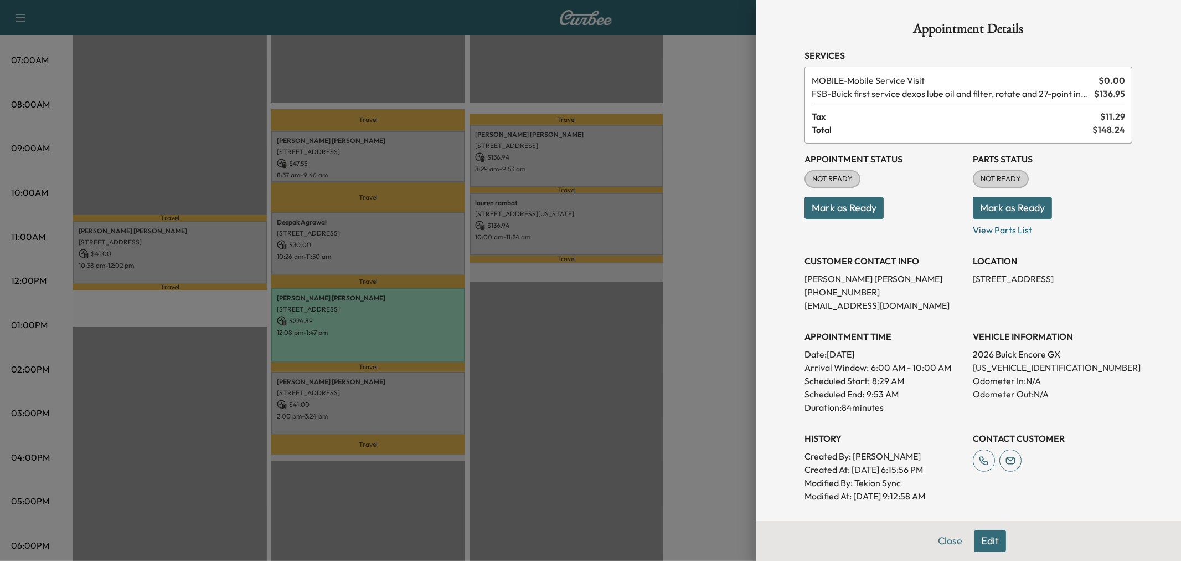
click at [619, 220] on div at bounding box center [590, 280] width 1181 height 561
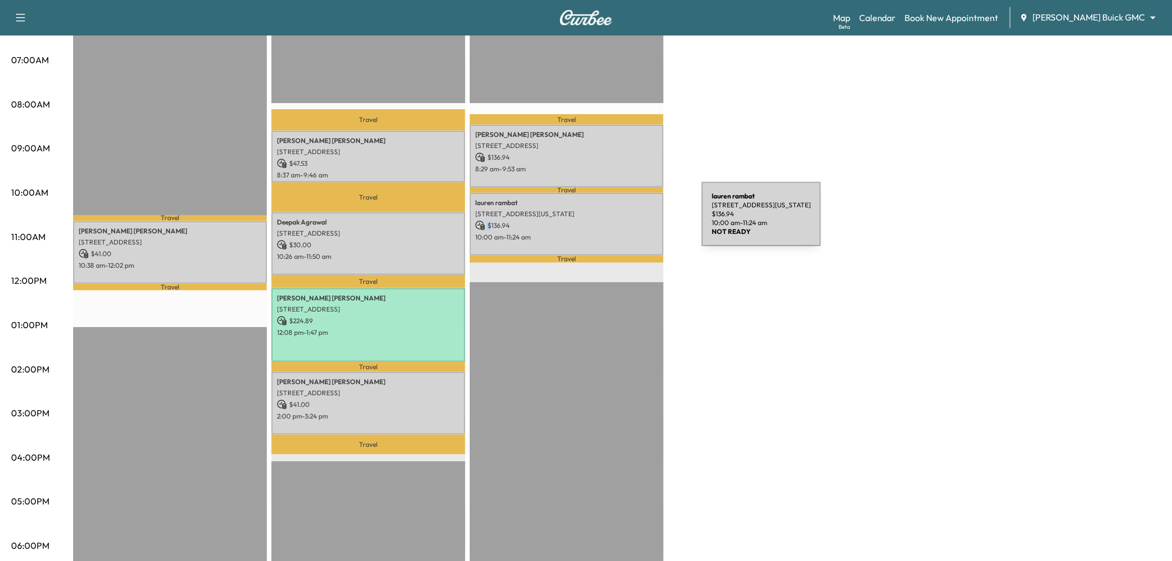
click at [619, 220] on p "$ 136.94" at bounding box center [566, 225] width 183 height 10
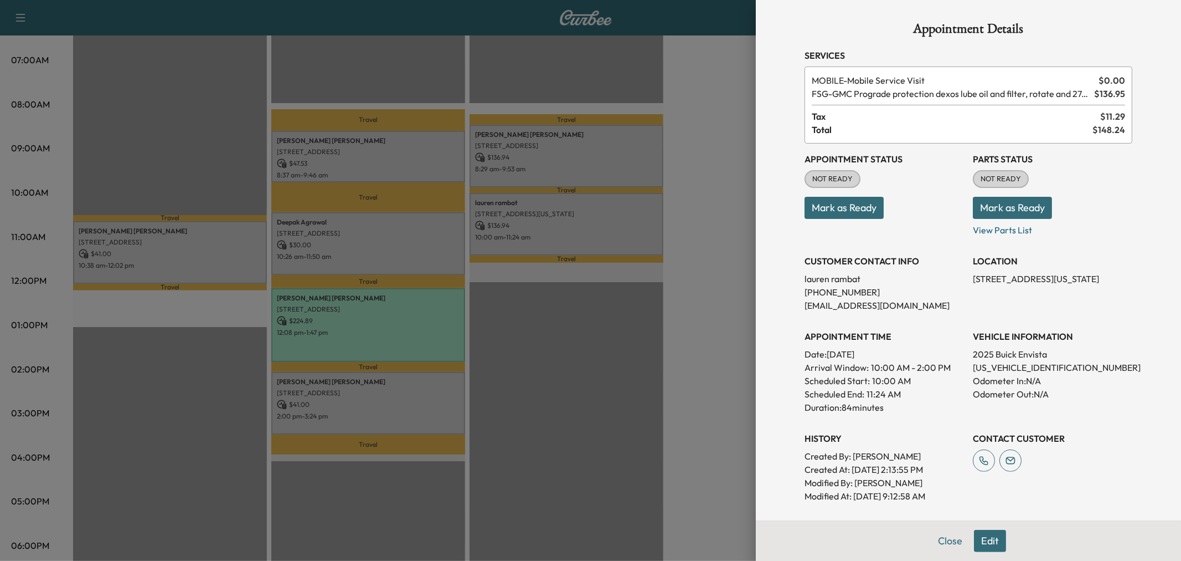
click at [619, 220] on div at bounding box center [590, 280] width 1181 height 561
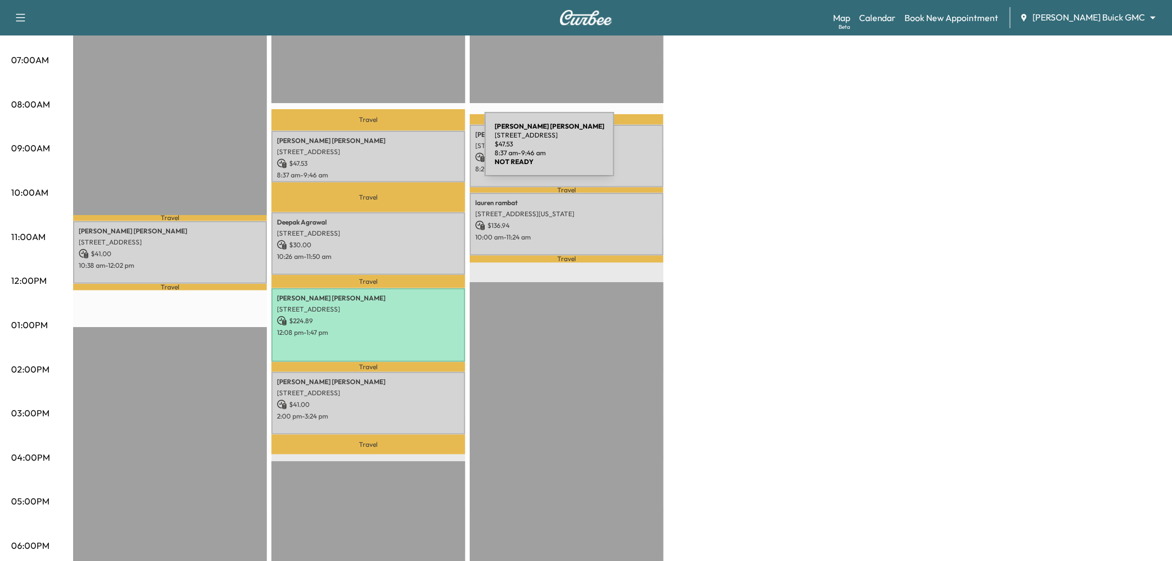
click at [402, 151] on p "[STREET_ADDRESS]" at bounding box center [368, 151] width 183 height 9
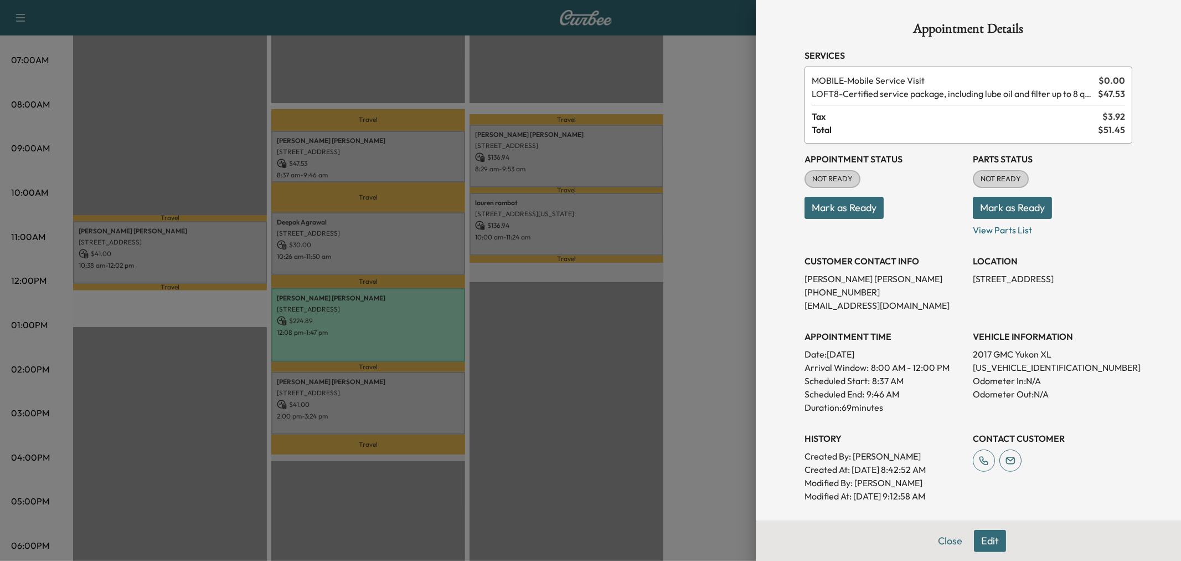
click at [405, 217] on div at bounding box center [590, 280] width 1181 height 561
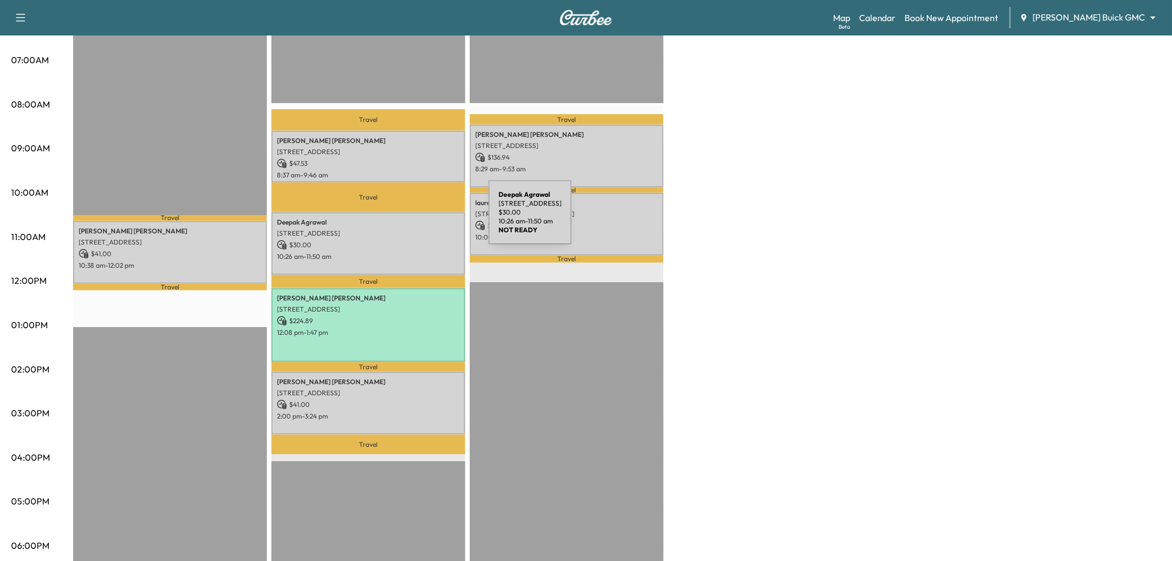
click at [405, 219] on p "[PERSON_NAME]" at bounding box center [368, 222] width 183 height 9
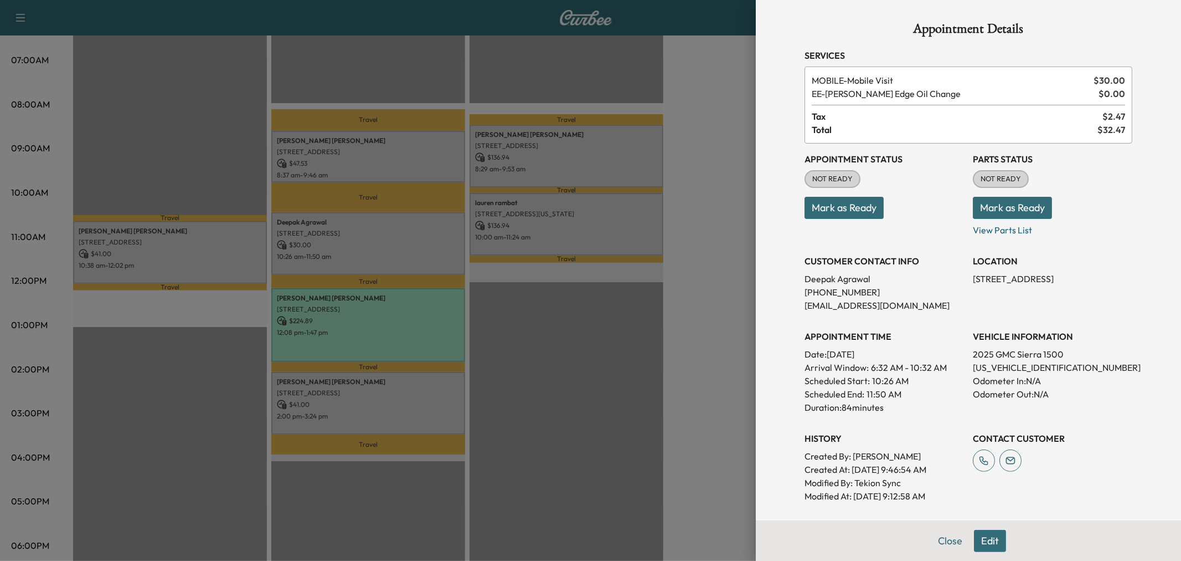
click at [405, 219] on div at bounding box center [590, 280] width 1181 height 561
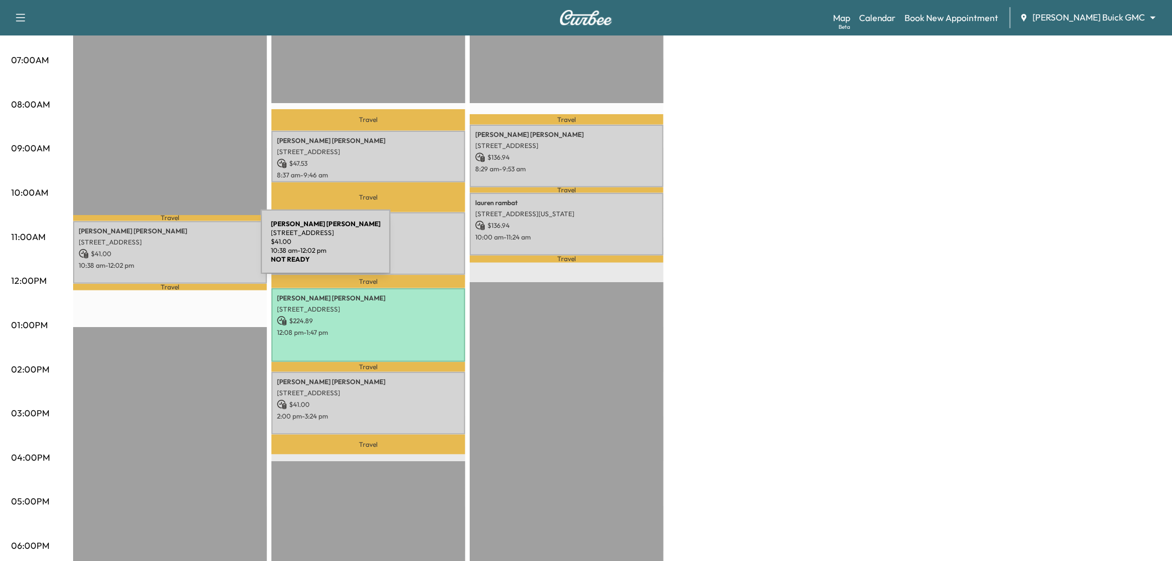
click at [220, 261] on p "10:38 am - 12:02 pm" at bounding box center [170, 265] width 183 height 9
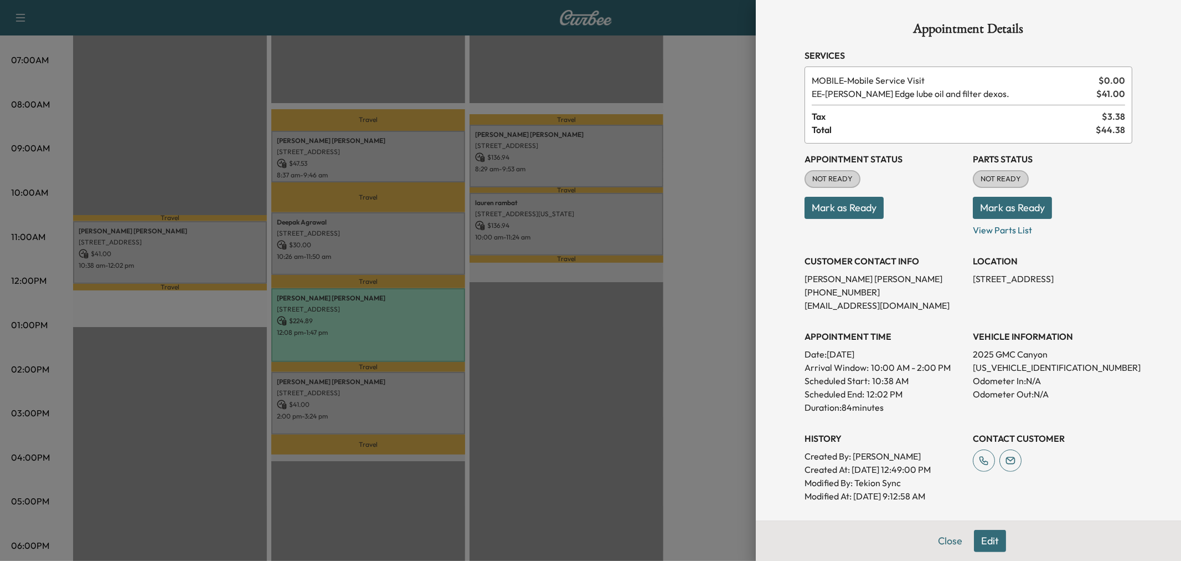
click at [220, 258] on div at bounding box center [590, 280] width 1181 height 561
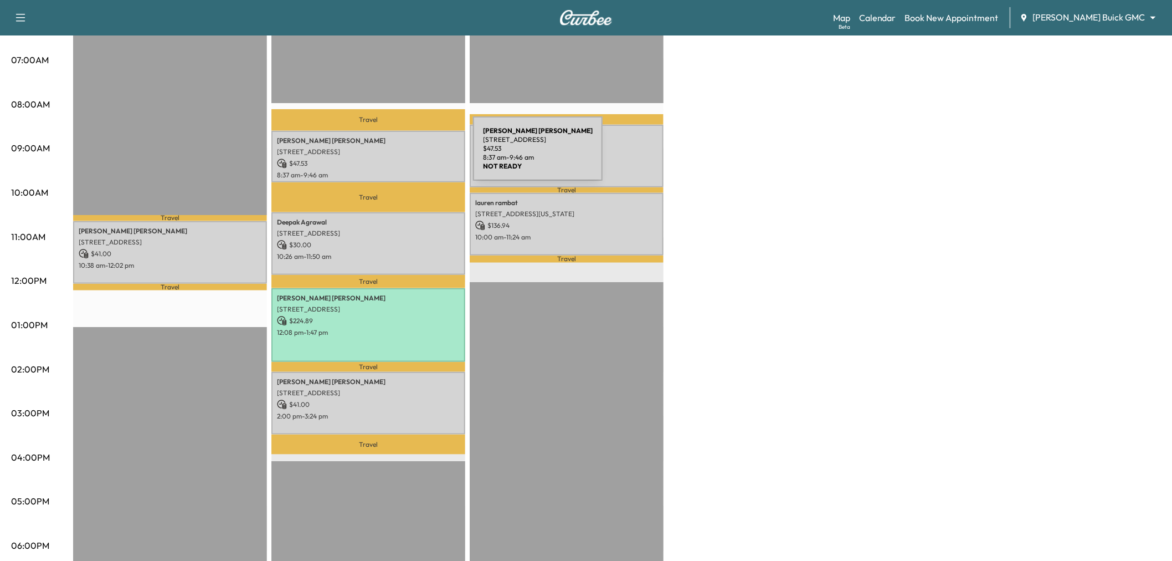
click at [390, 155] on div "[PERSON_NAME] [STREET_ADDRESS][PERSON_NAME] $ 47.53 8:37 am - 9:46 am" at bounding box center [368, 157] width 194 height 52
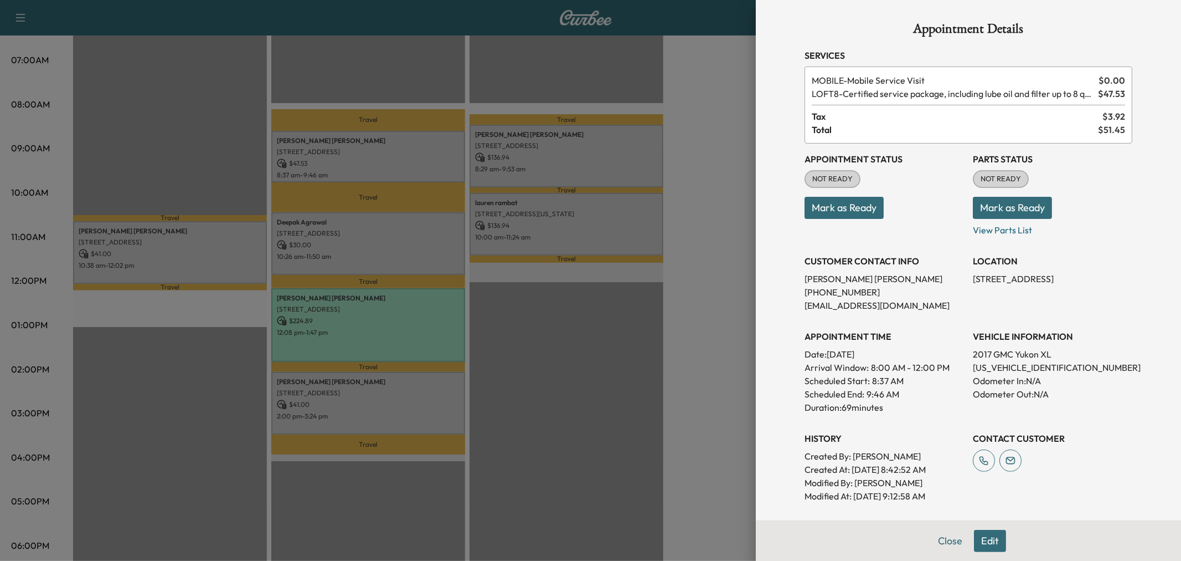
click at [403, 261] on div at bounding box center [590, 280] width 1181 height 561
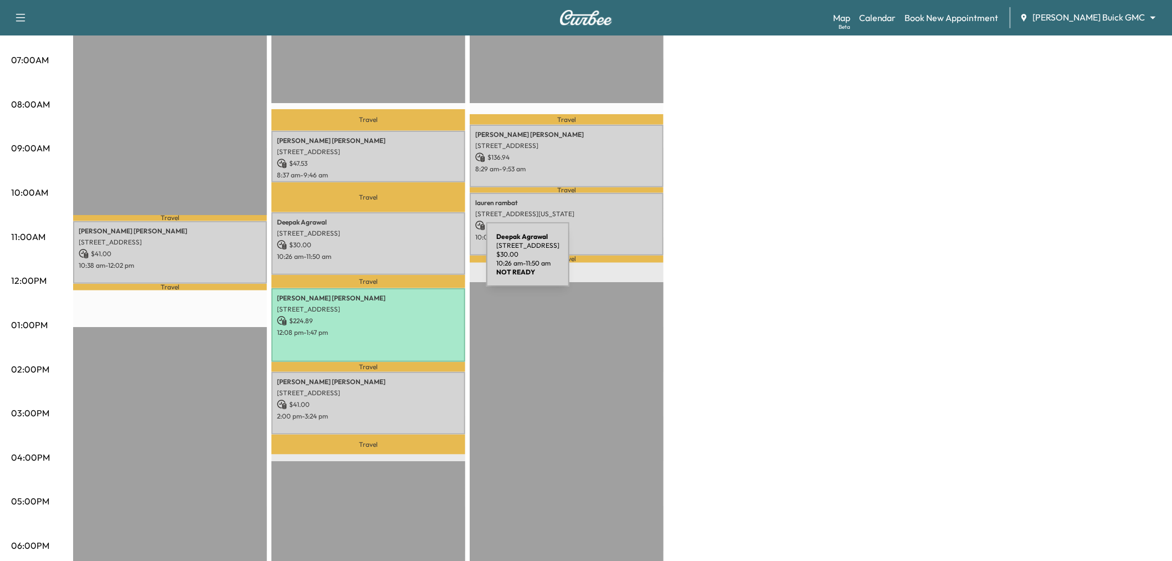
click at [403, 261] on div "[PERSON_NAME] [STREET_ADDRESS] $ 30.00 10:26 am - 11:50 am" at bounding box center [368, 243] width 194 height 63
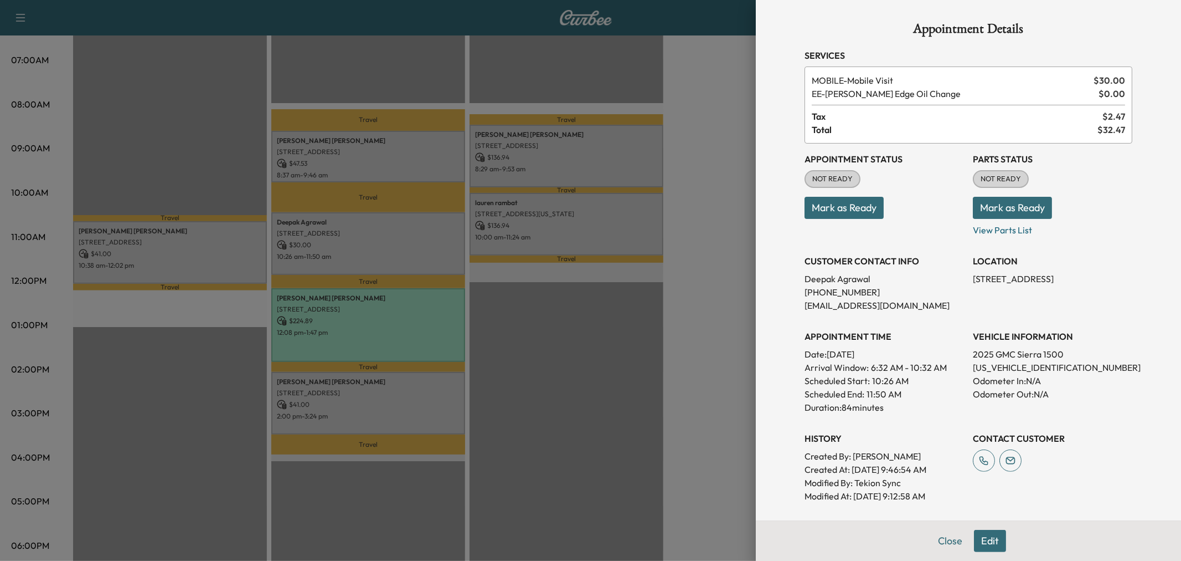
click at [390, 170] on div at bounding box center [590, 280] width 1181 height 561
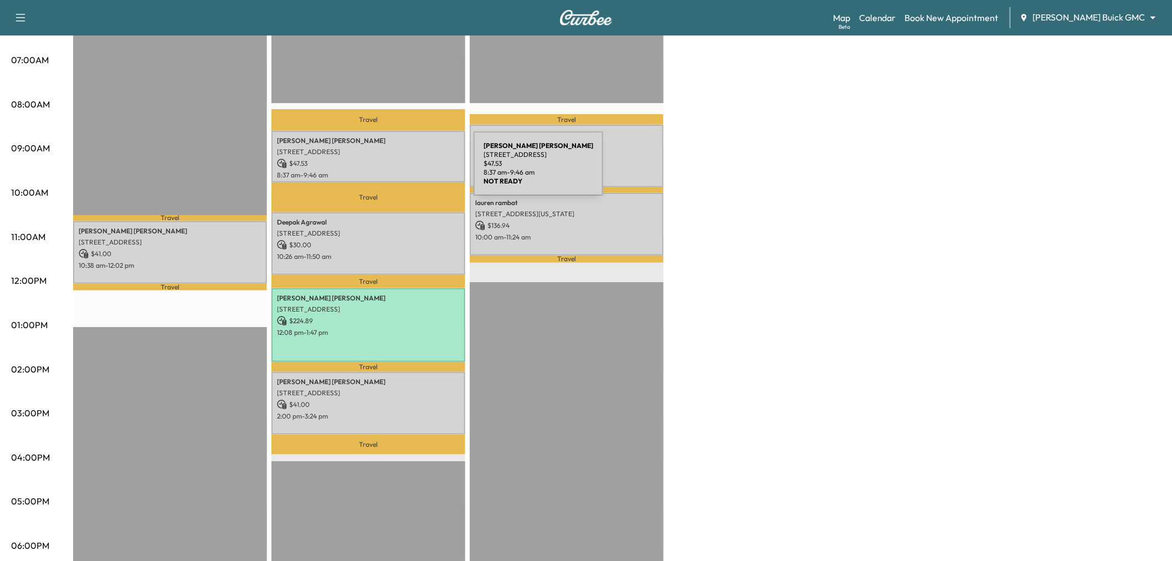
click at [390, 171] on p "8:37 am - 9:46 am" at bounding box center [368, 175] width 183 height 9
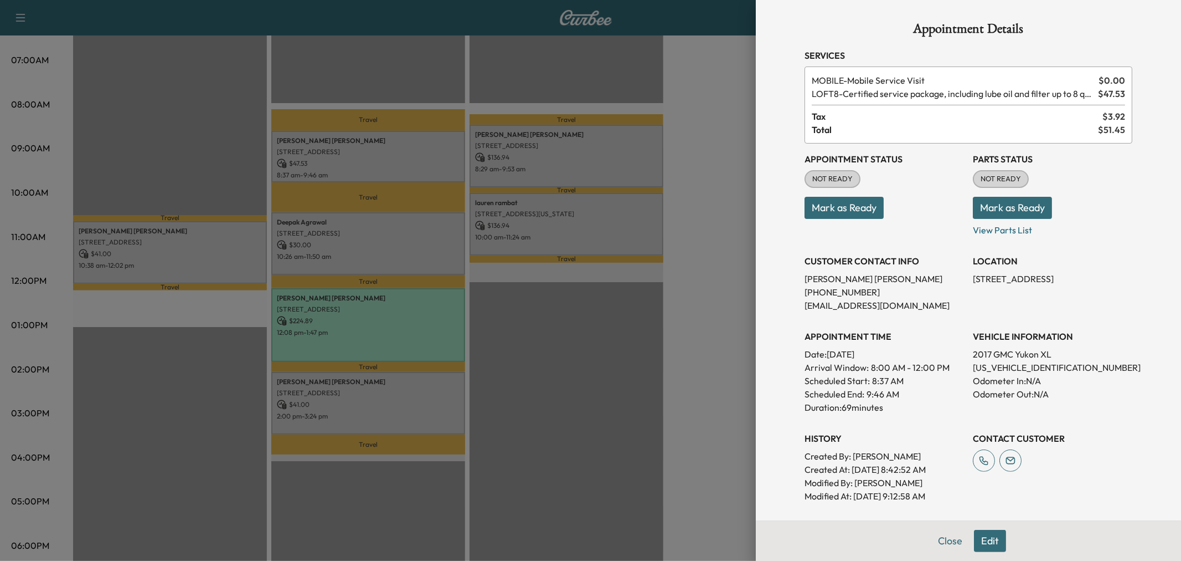
click at [390, 170] on div at bounding box center [590, 280] width 1181 height 561
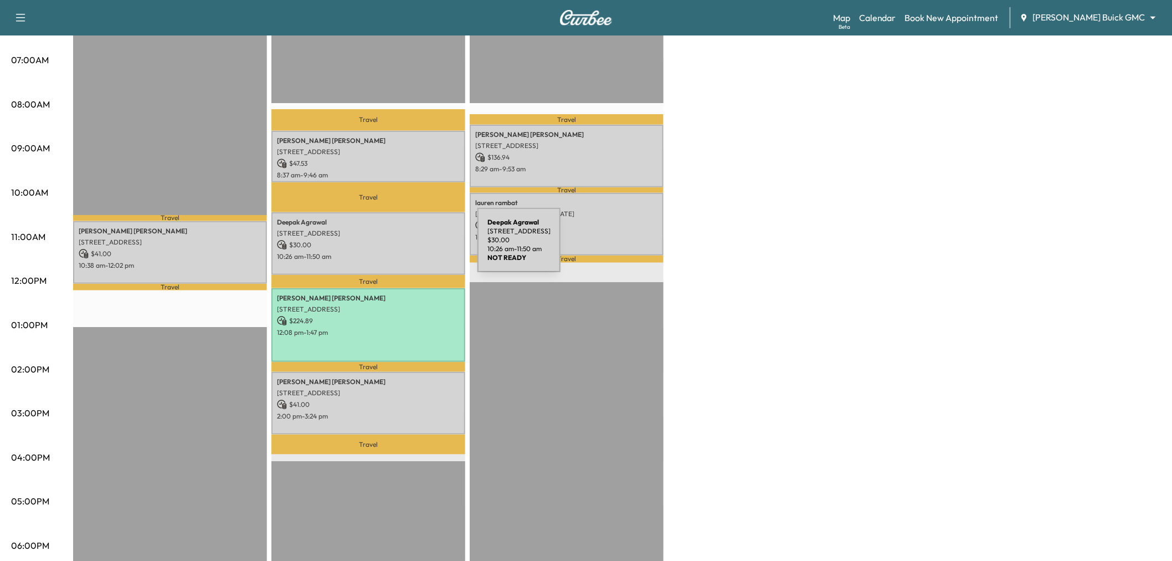
click at [394, 246] on div "[PERSON_NAME] [STREET_ADDRESS] $ 30.00 10:26 am - 11:50 am" at bounding box center [368, 243] width 194 height 63
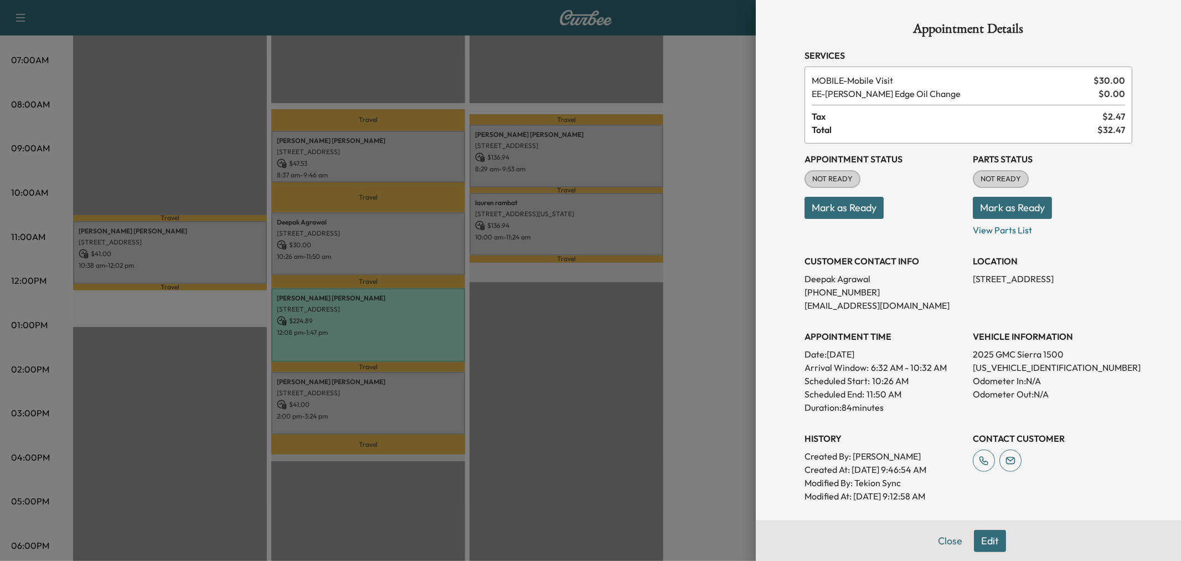
click at [249, 289] on div at bounding box center [590, 280] width 1181 height 561
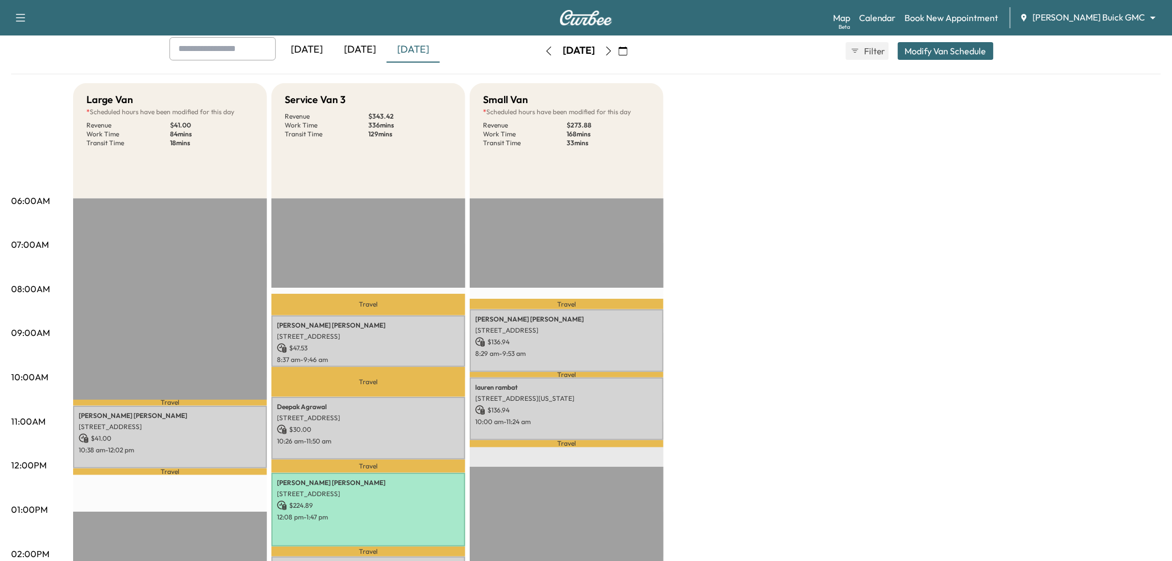
scroll to position [0, 0]
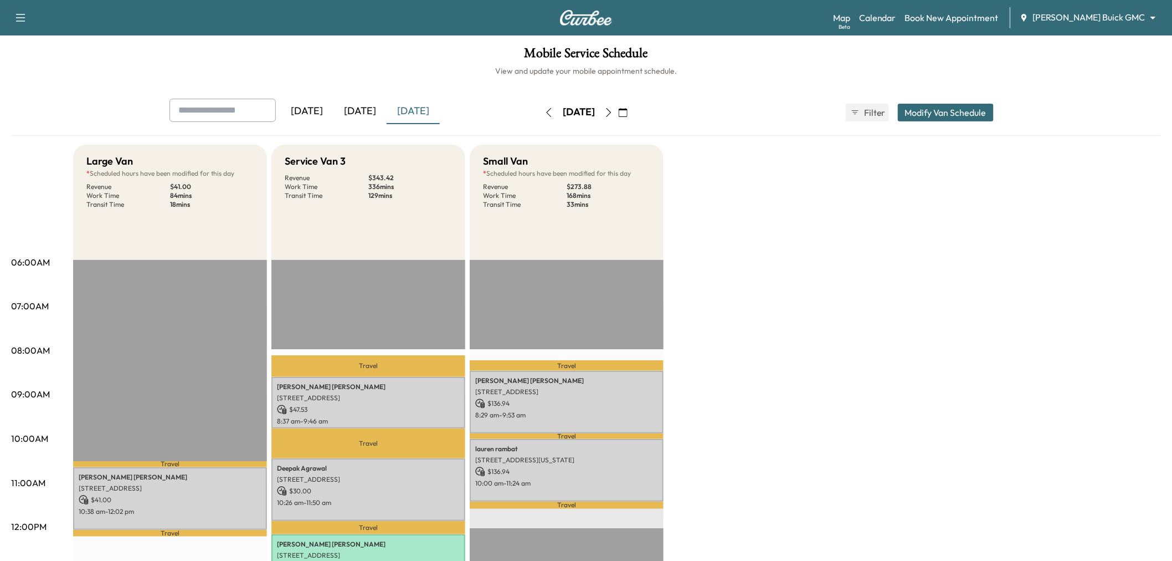
click at [362, 112] on div "[DATE]" at bounding box center [359, 111] width 53 height 25
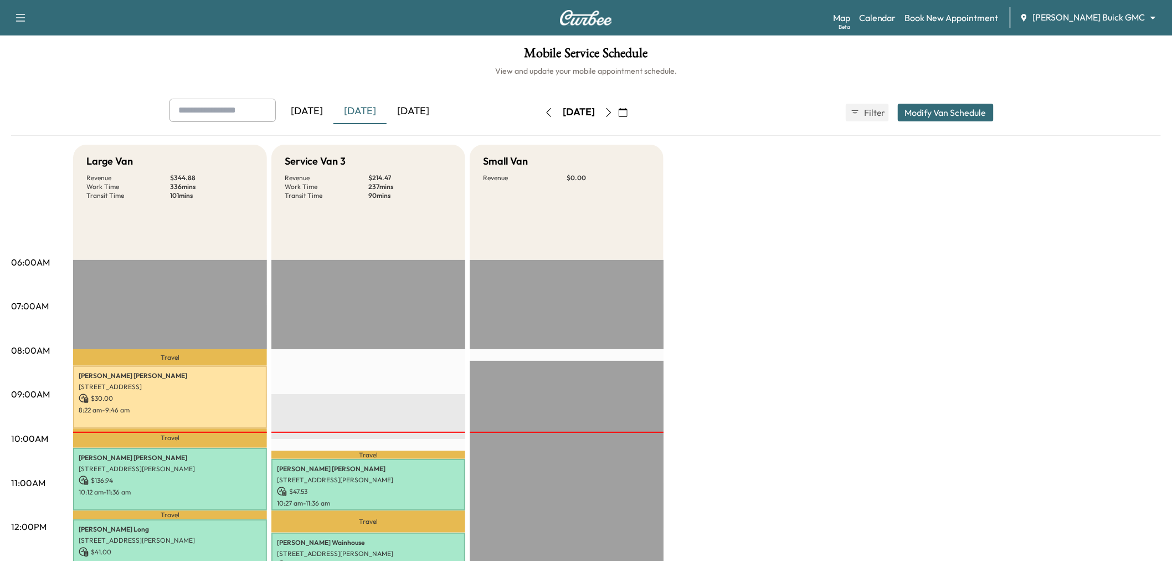
scroll to position [184, 0]
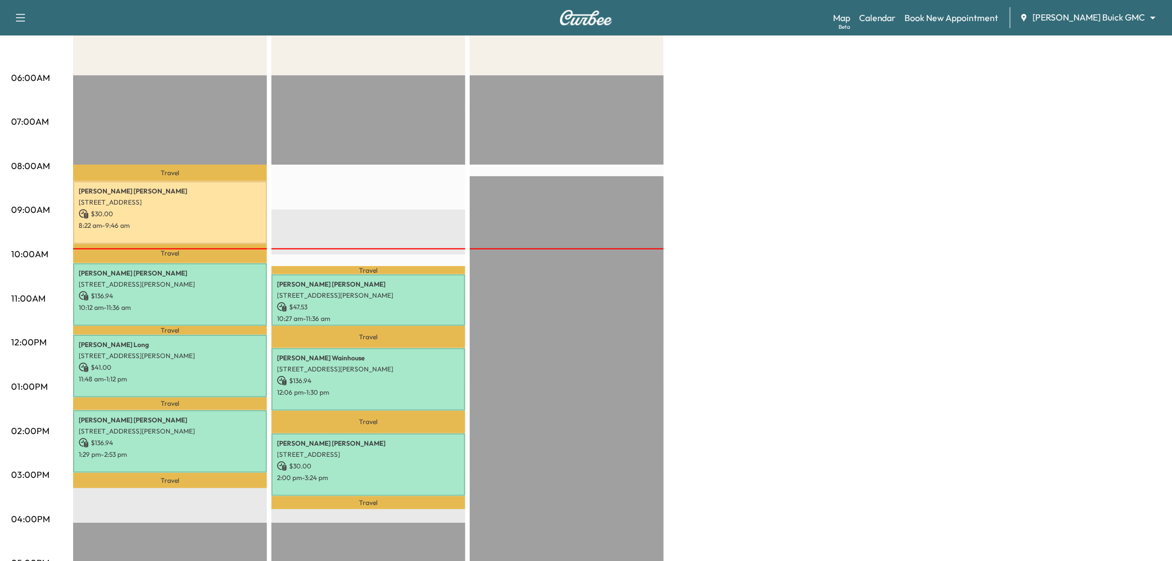
click at [854, 168] on div "Large Van Revenue $ 344.88 Work Time 336 mins Transit Time 101 mins Travel [PER…" at bounding box center [617, 375] width 1088 height 831
